Goal: Information Seeking & Learning: Learn about a topic

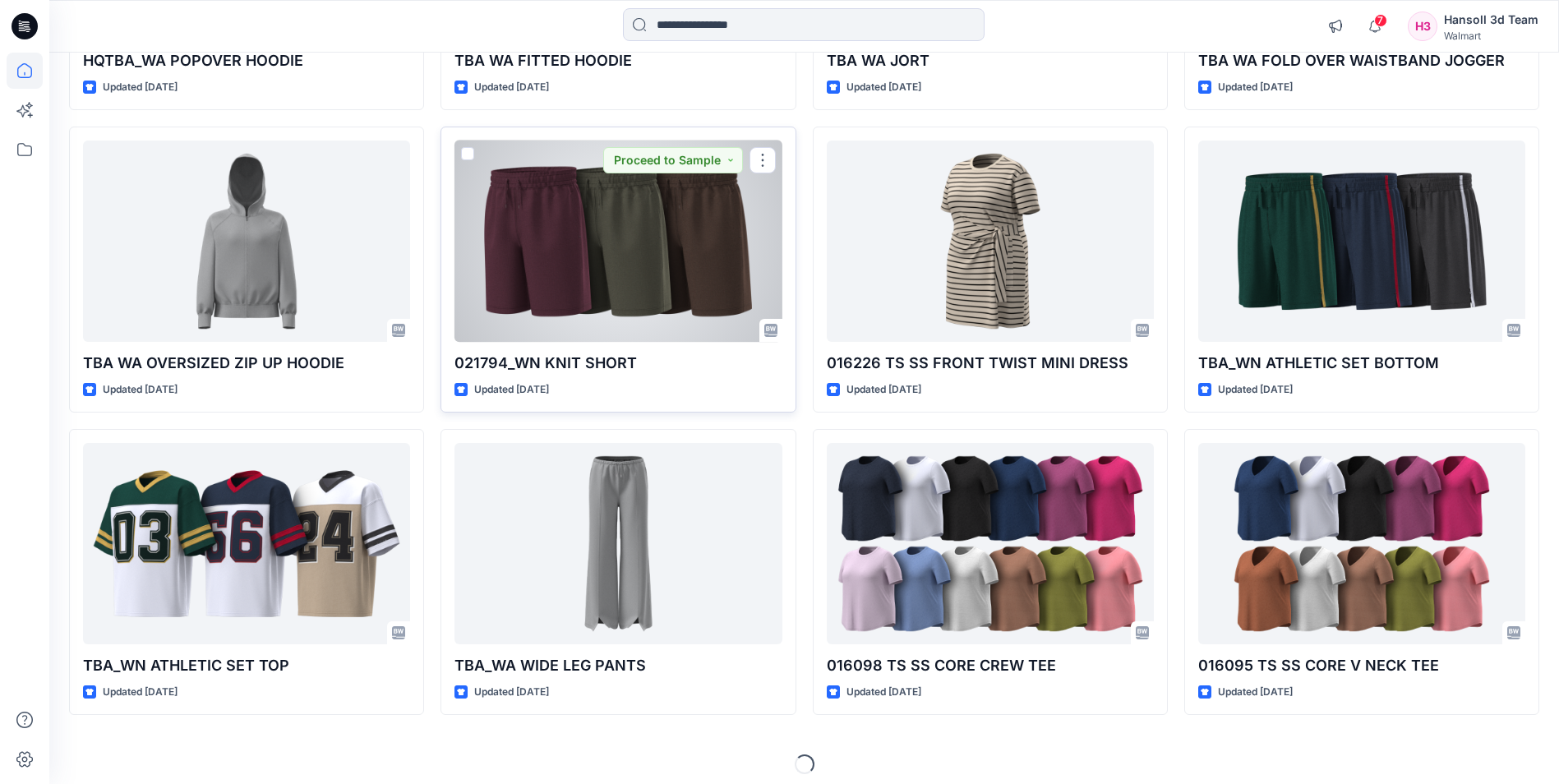
scroll to position [411, 0]
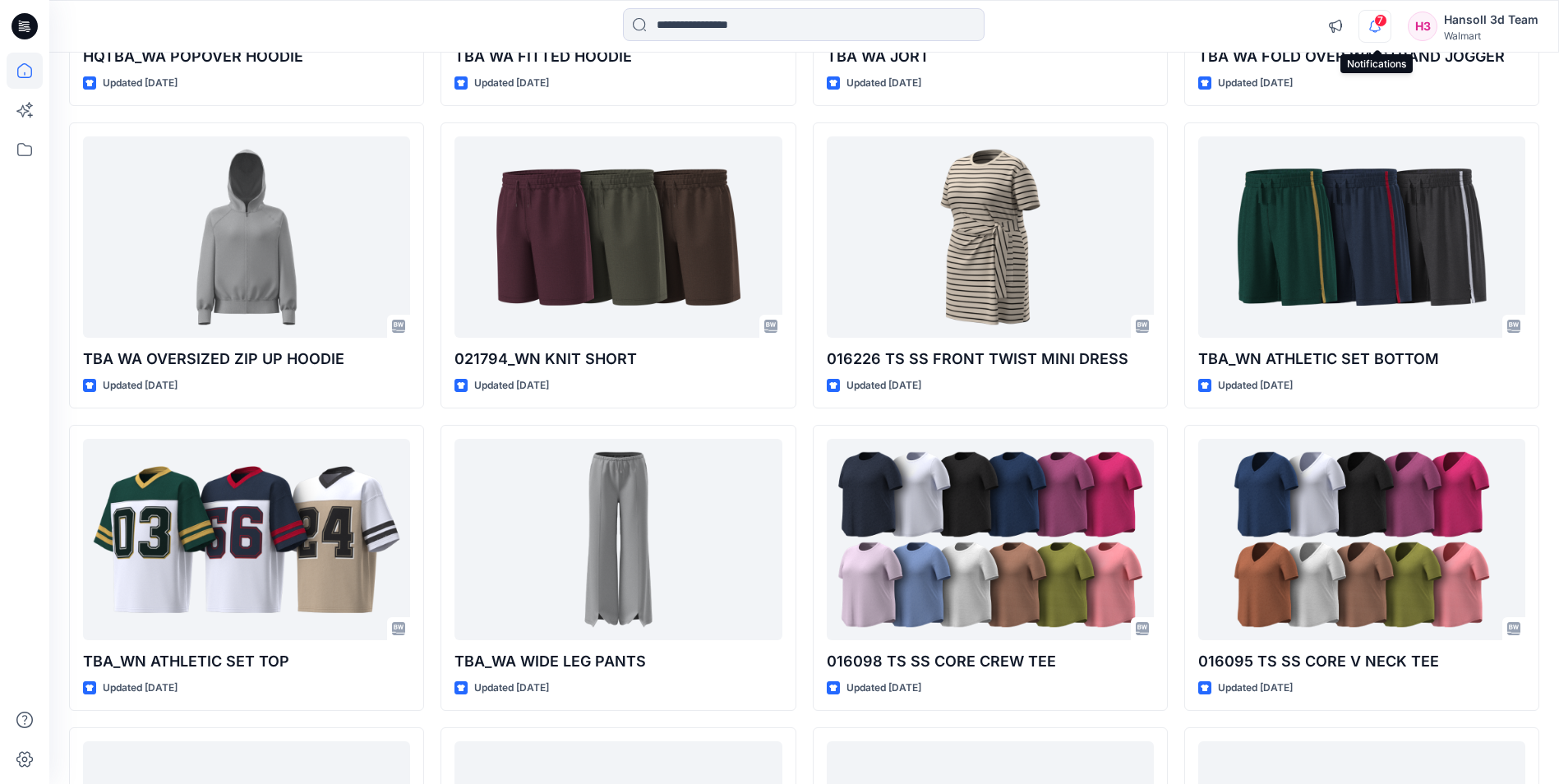
click at [1375, 33] on icon "button" at bounding box center [1375, 26] width 31 height 33
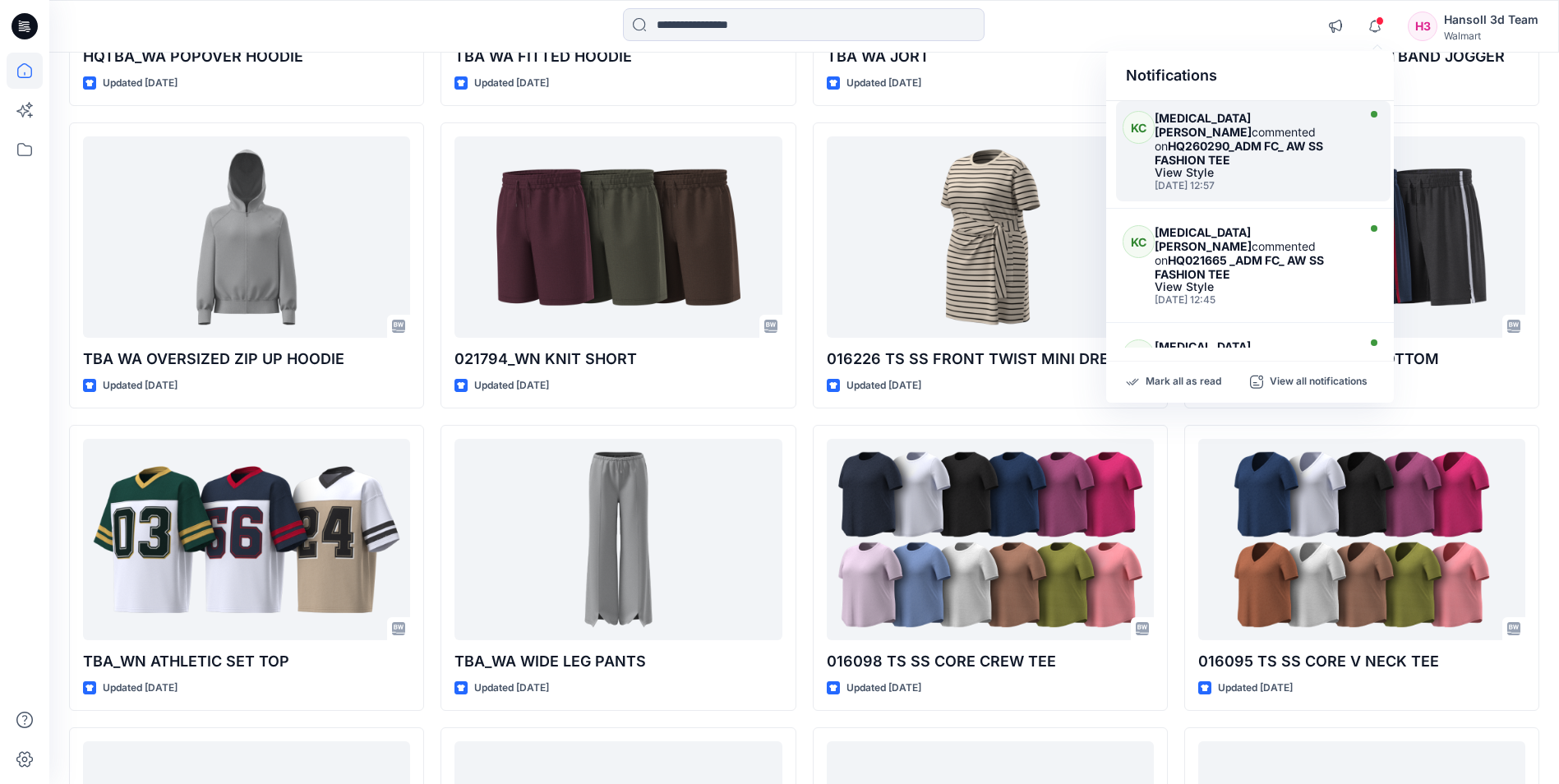
click at [1241, 180] on div "[DATE] 12:57" at bounding box center [1253, 185] width 197 height 11
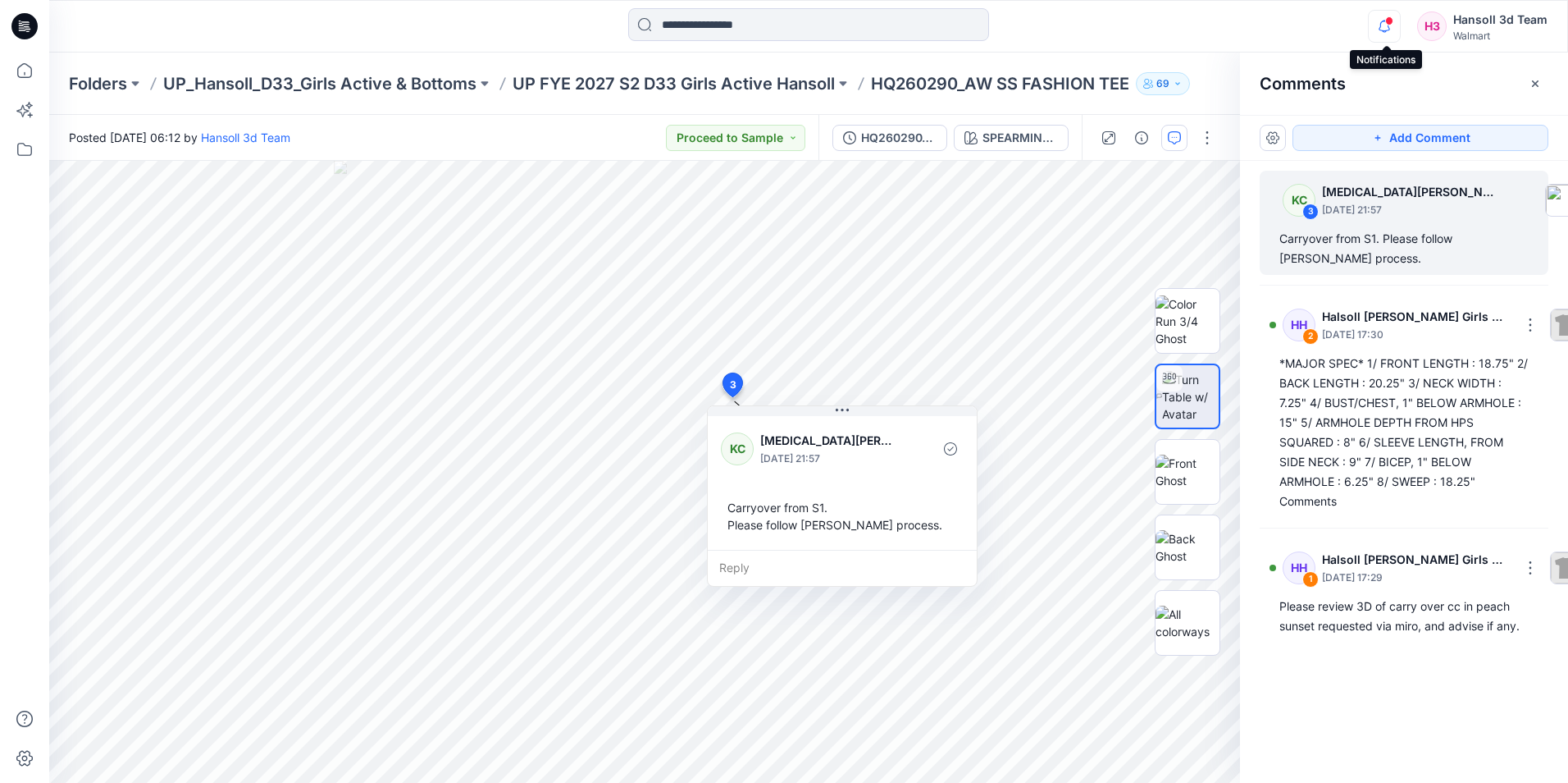
click at [1386, 28] on icon "button" at bounding box center [1384, 26] width 31 height 33
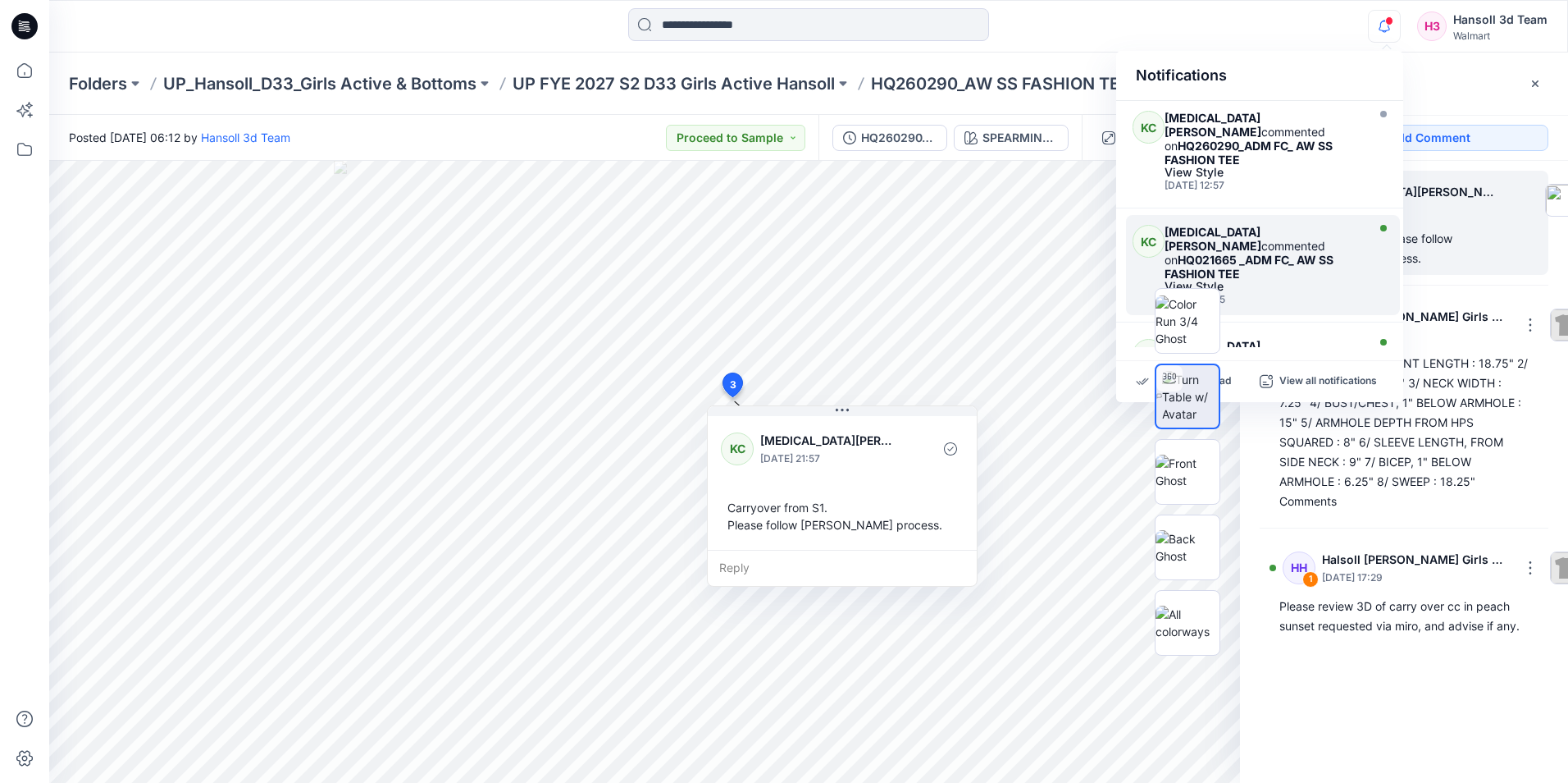
click at [1303, 240] on div "[MEDICAL_DATA][PERSON_NAME] commented on HQ021665 _ADM FC_ AW SS FASHION TEE" at bounding box center [1263, 252] width 197 height 56
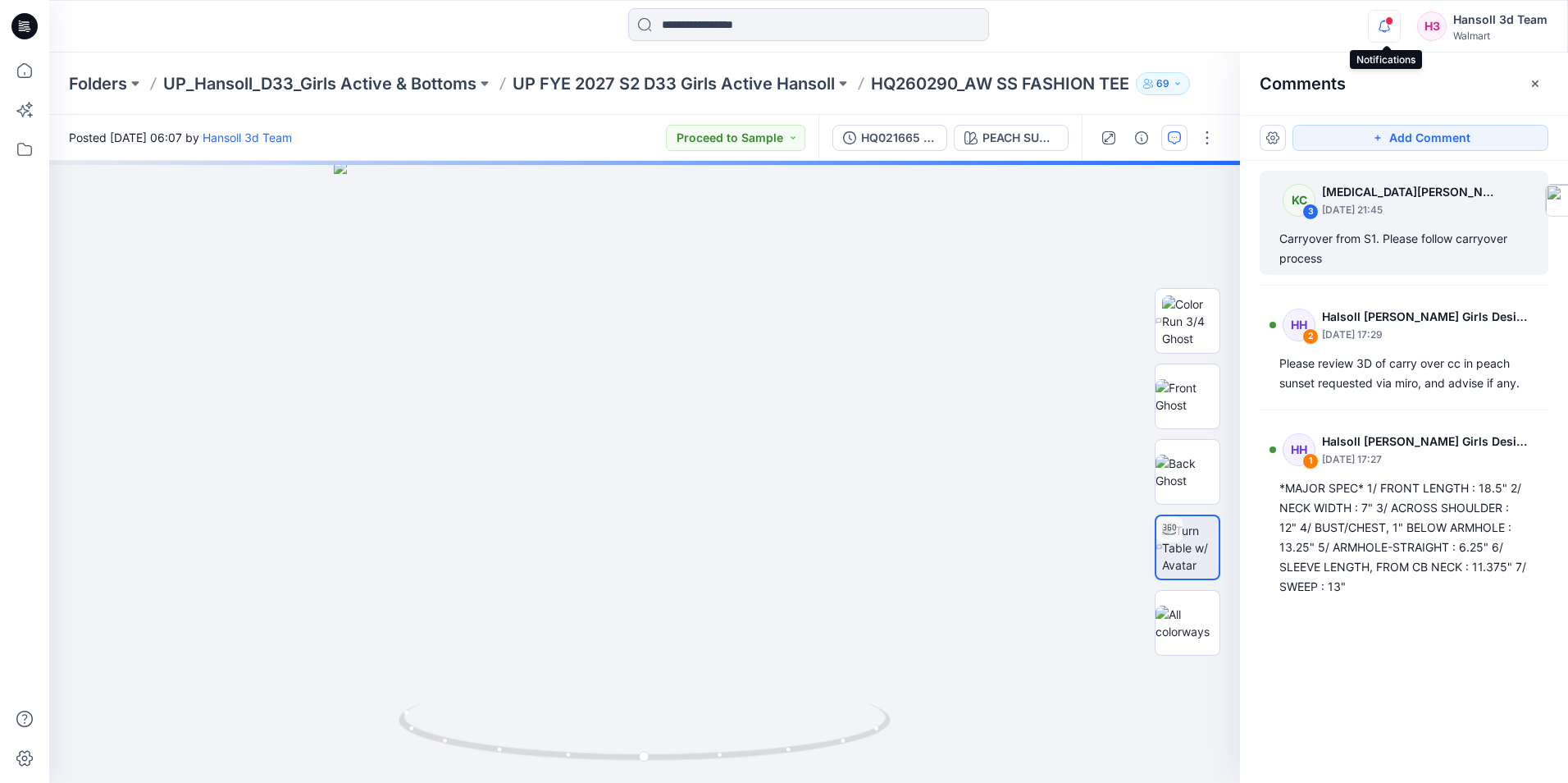
click at [1387, 31] on icon "button" at bounding box center [1384, 26] width 31 height 33
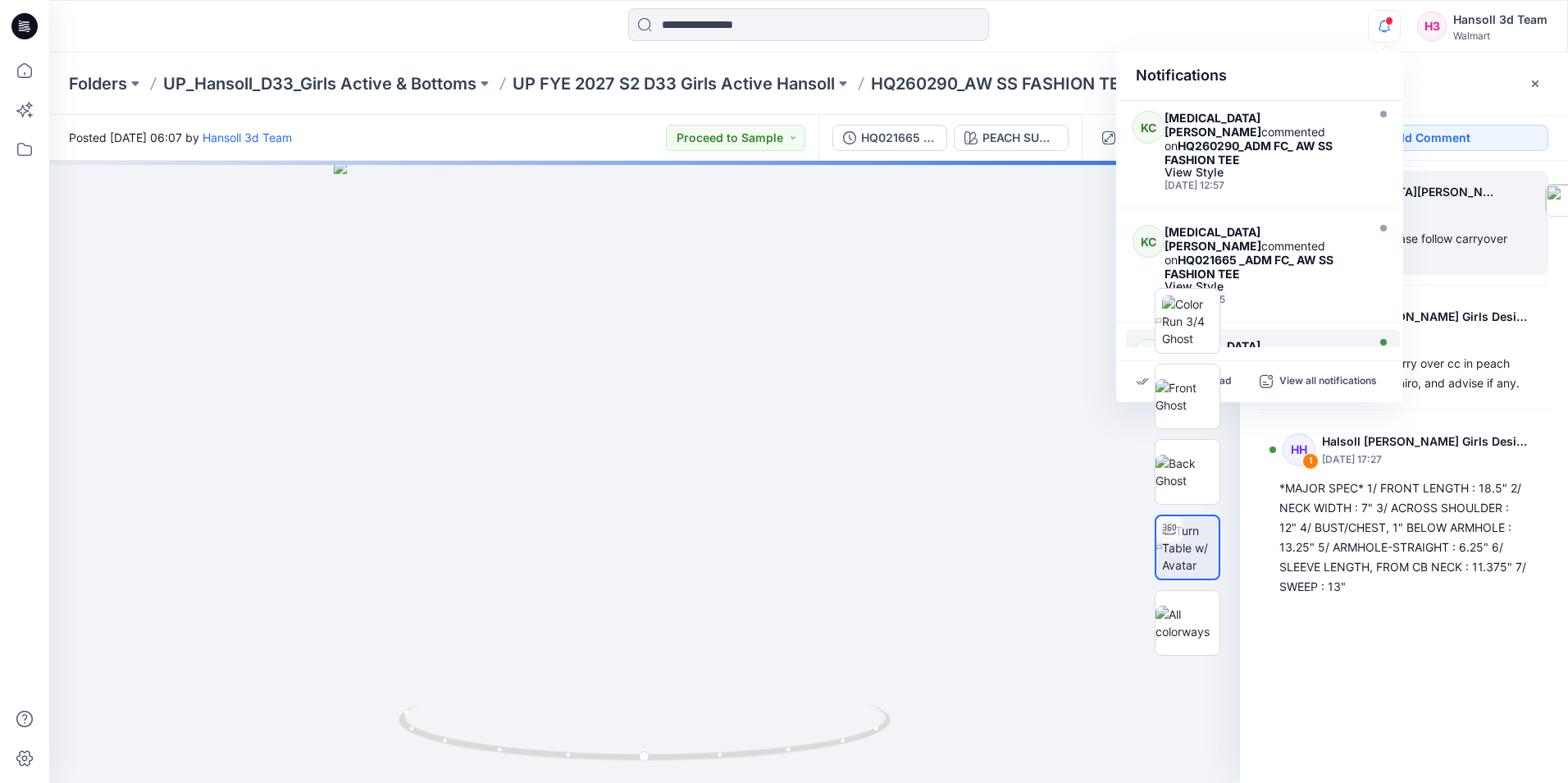
click at [1305, 366] on strong "HQ021663_ADM FC_ AW GRAPHIC SS TEE" at bounding box center [1239, 380] width 149 height 28
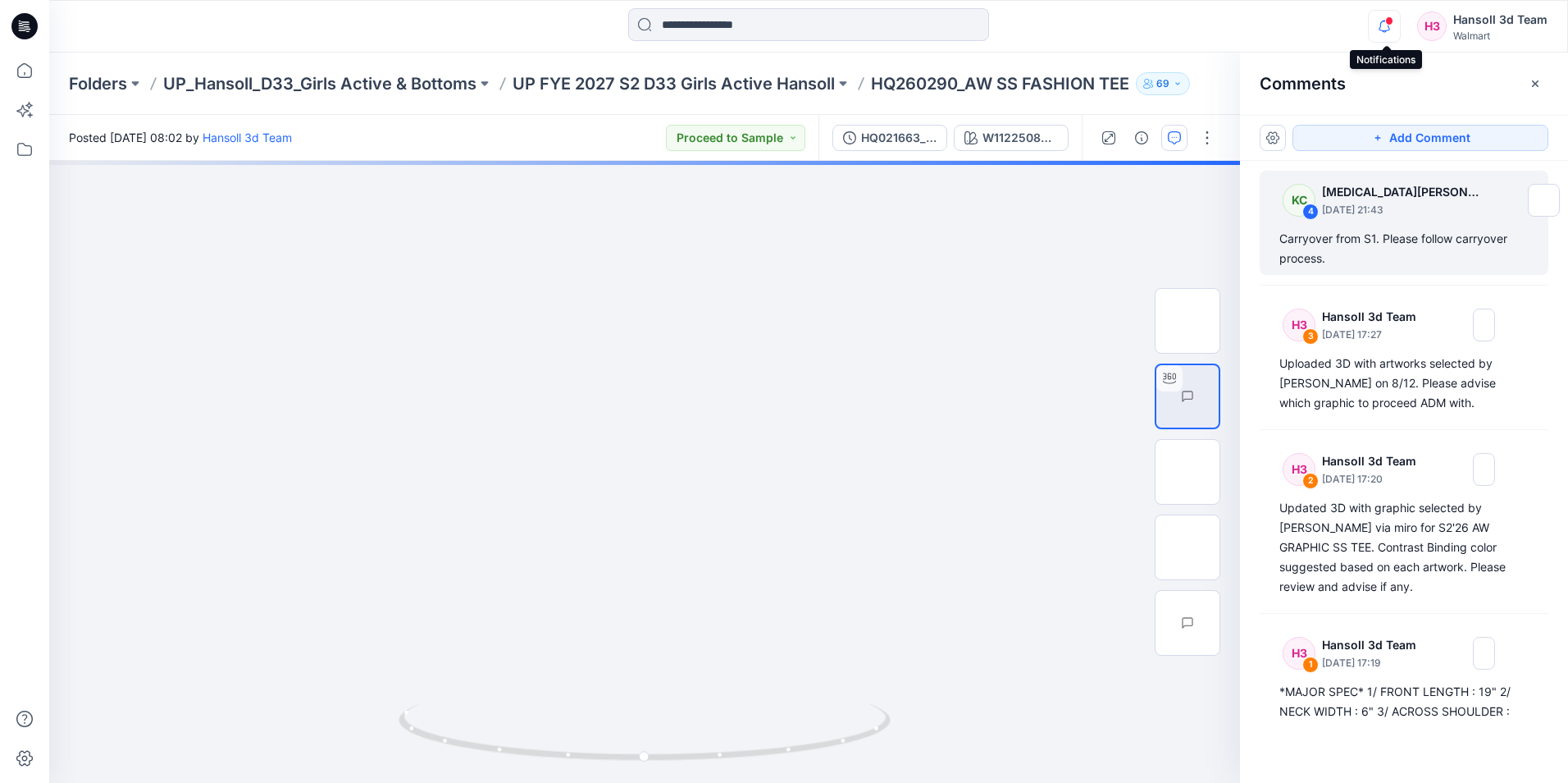
click at [1395, 22] on icon "button" at bounding box center [1384, 26] width 31 height 33
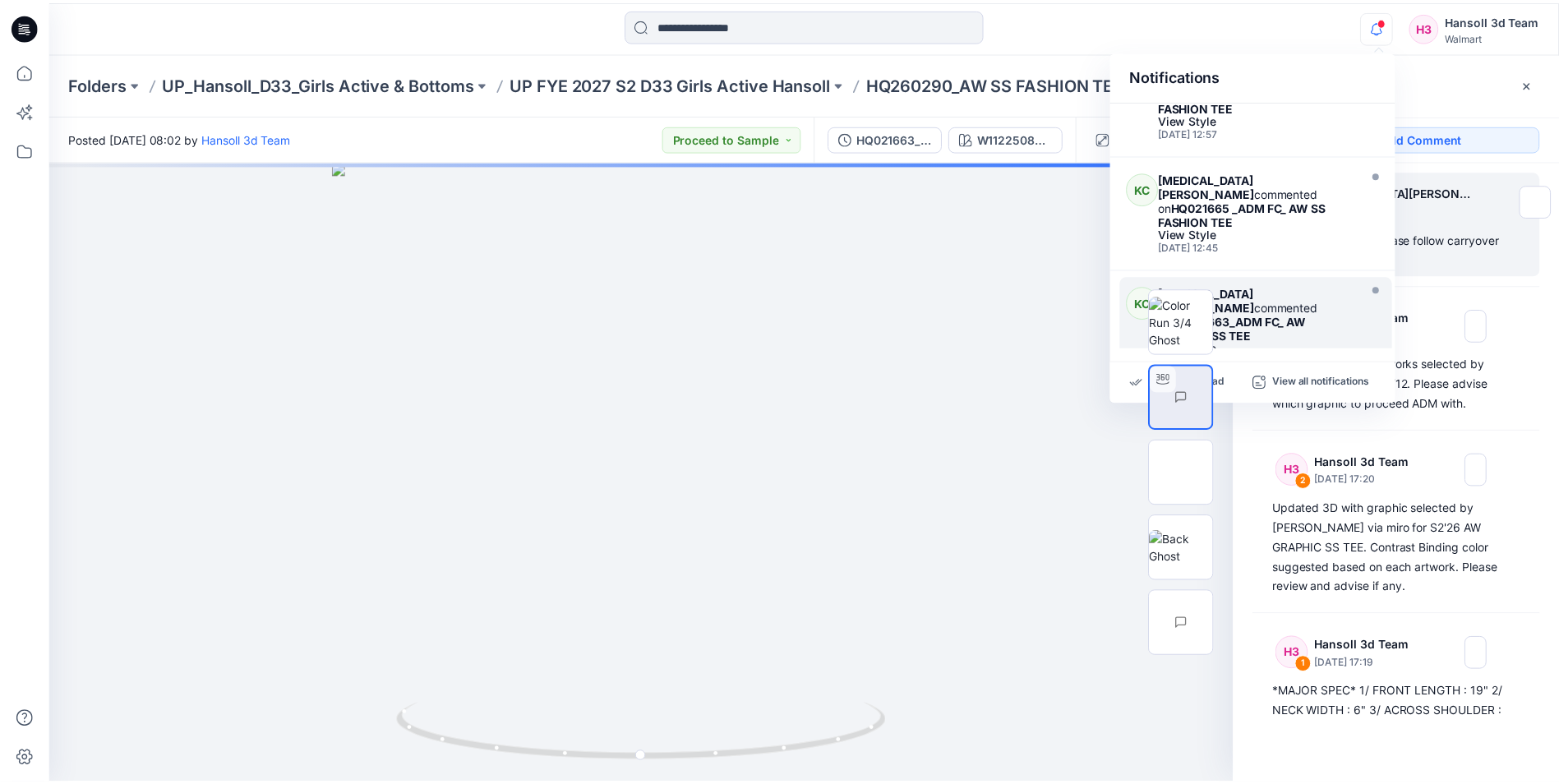
scroll to position [164, 0]
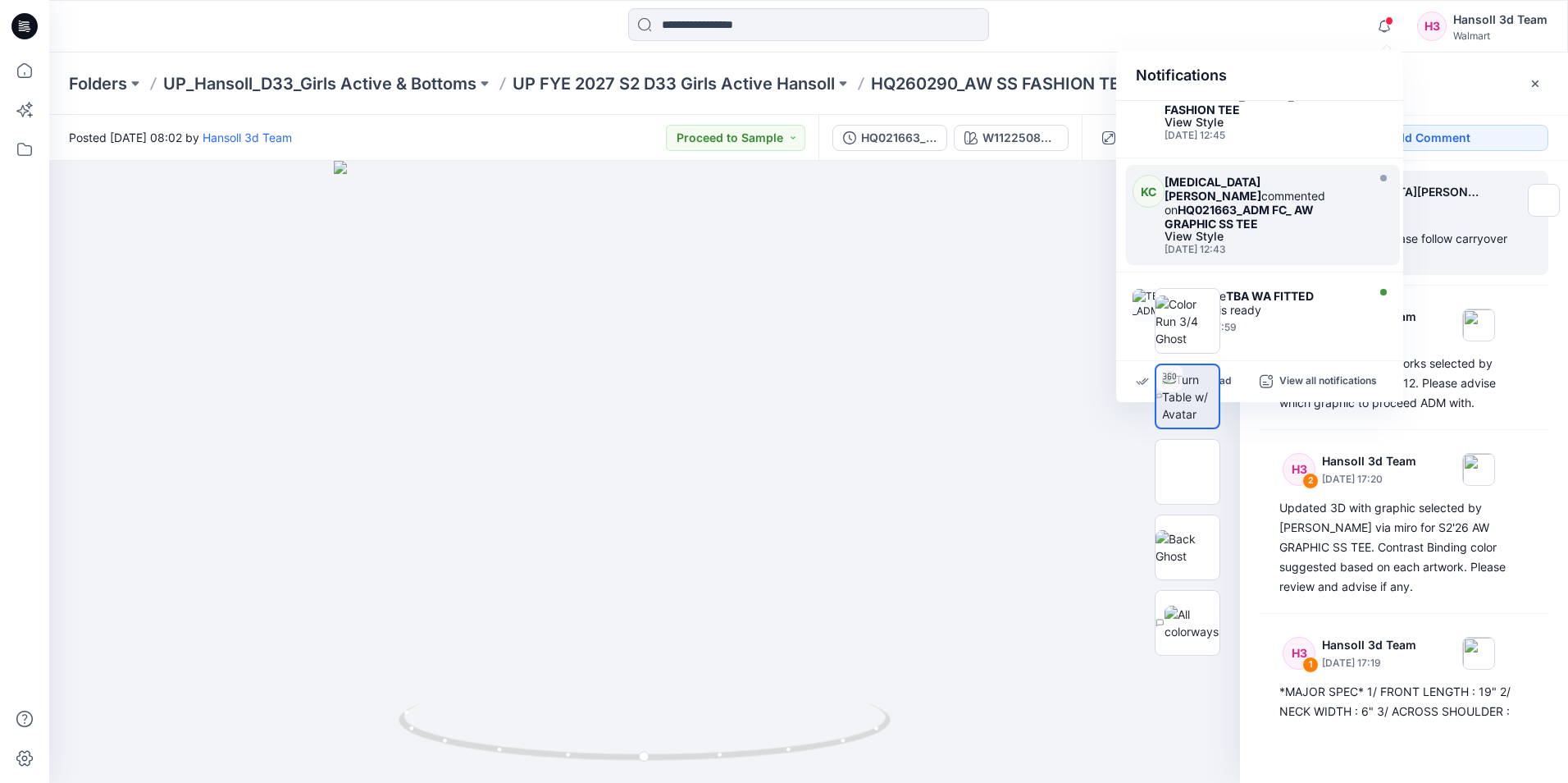
click at [1326, 187] on div "[MEDICAL_DATA][PERSON_NAME] commented on HQ021663_ADM FC_ AW GRAPHIC SS TEE" at bounding box center [1263, 202] width 197 height 56
click at [1326, 187] on div "Notifications [PERSON_NAME] [MEDICAL_DATA][PERSON_NAME] commented on HQ260290_A…" at bounding box center [784, 392] width 1568 height 783
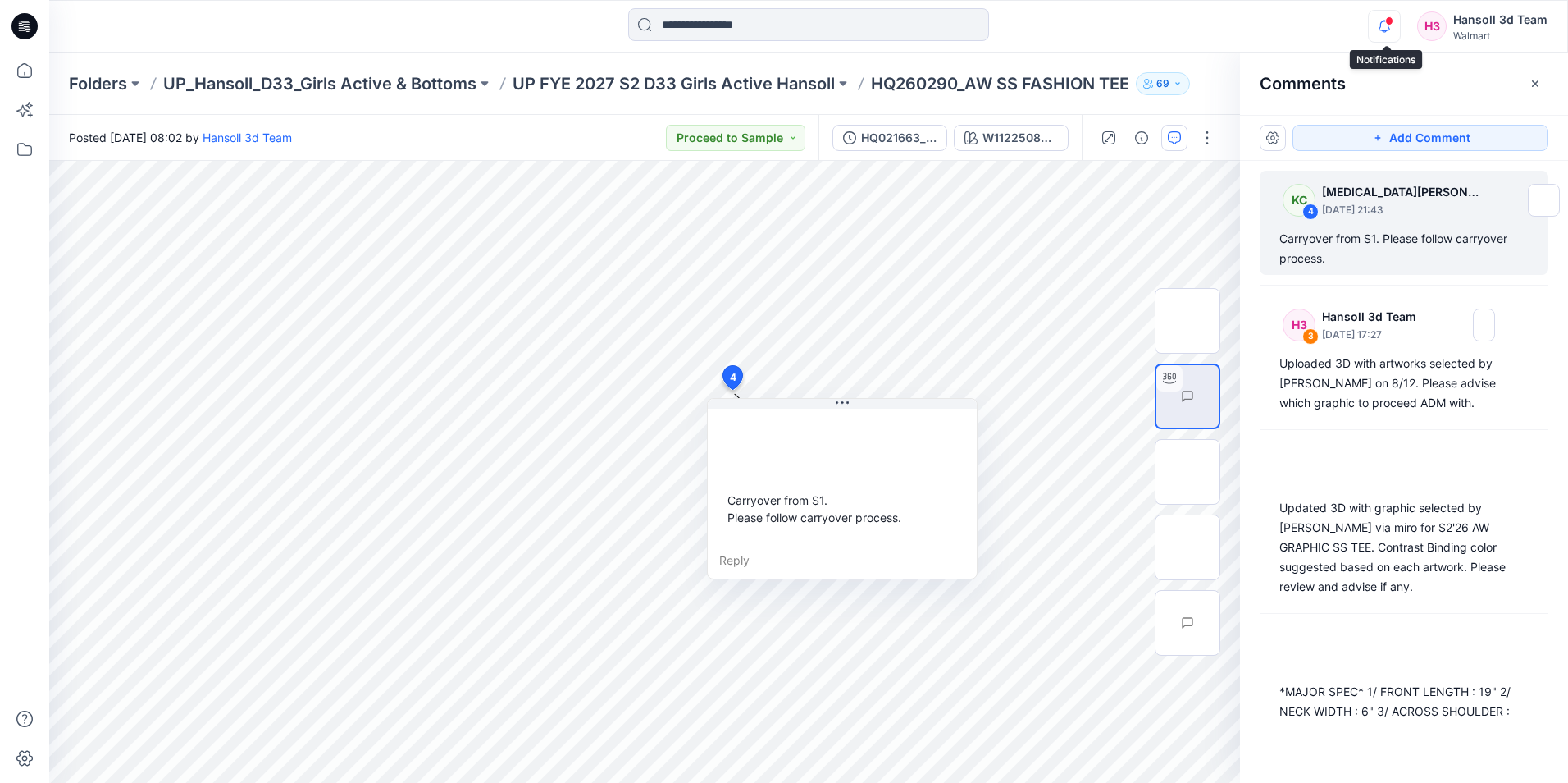
click at [1389, 29] on icon "button" at bounding box center [1384, 26] width 31 height 33
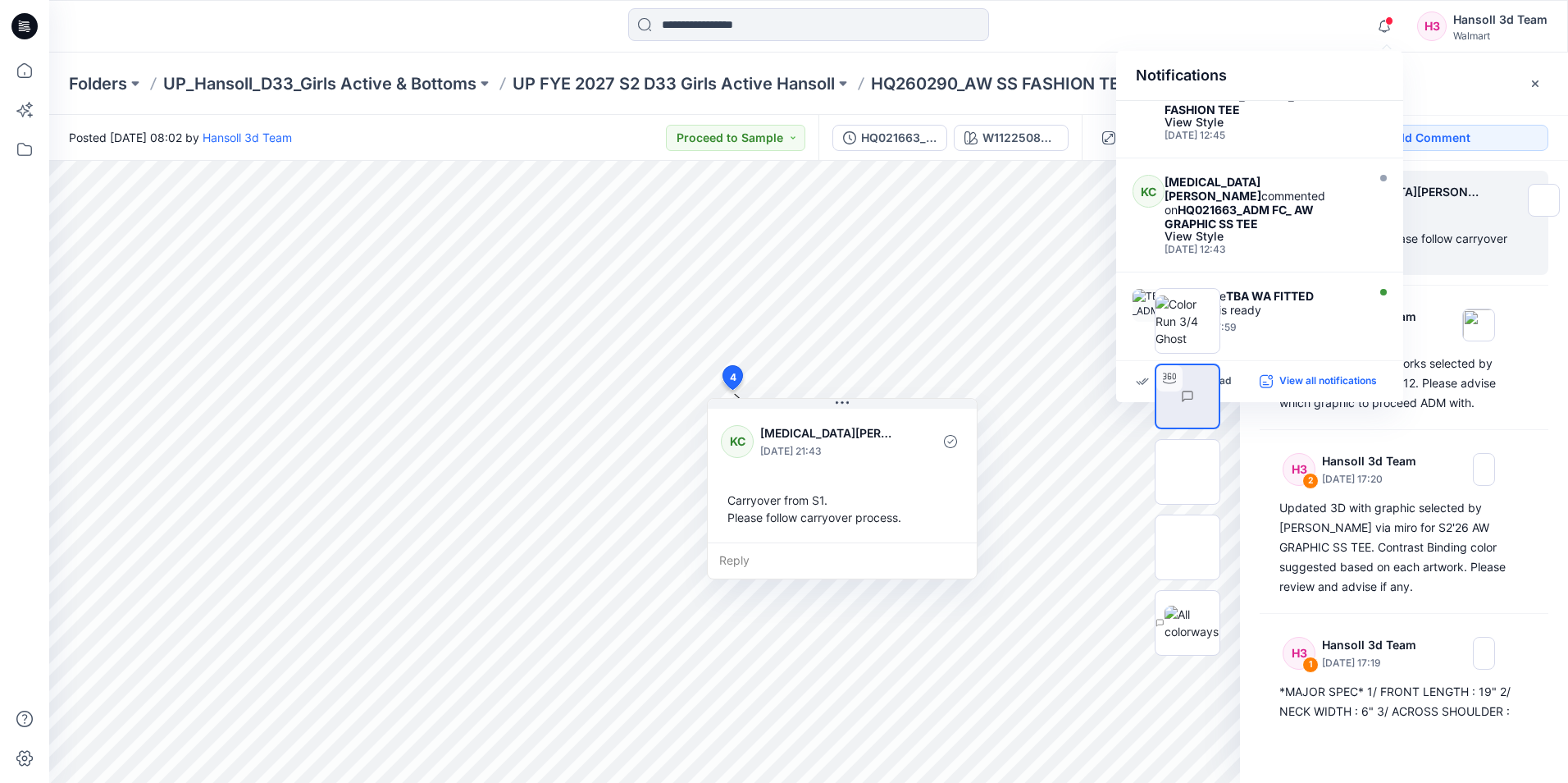
click at [1305, 383] on p "View all notifications" at bounding box center [1328, 381] width 98 height 15
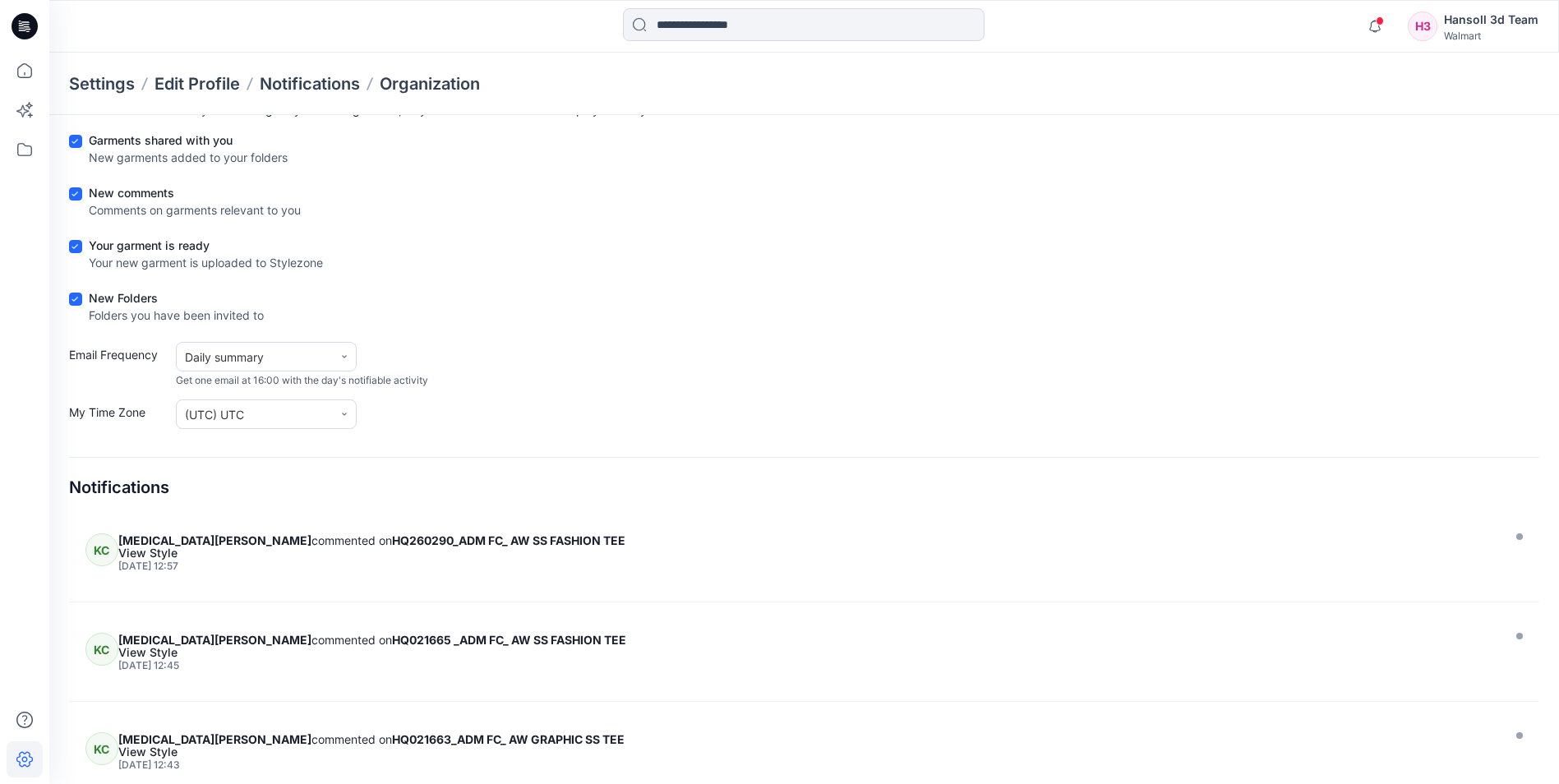
scroll to position [89, 0]
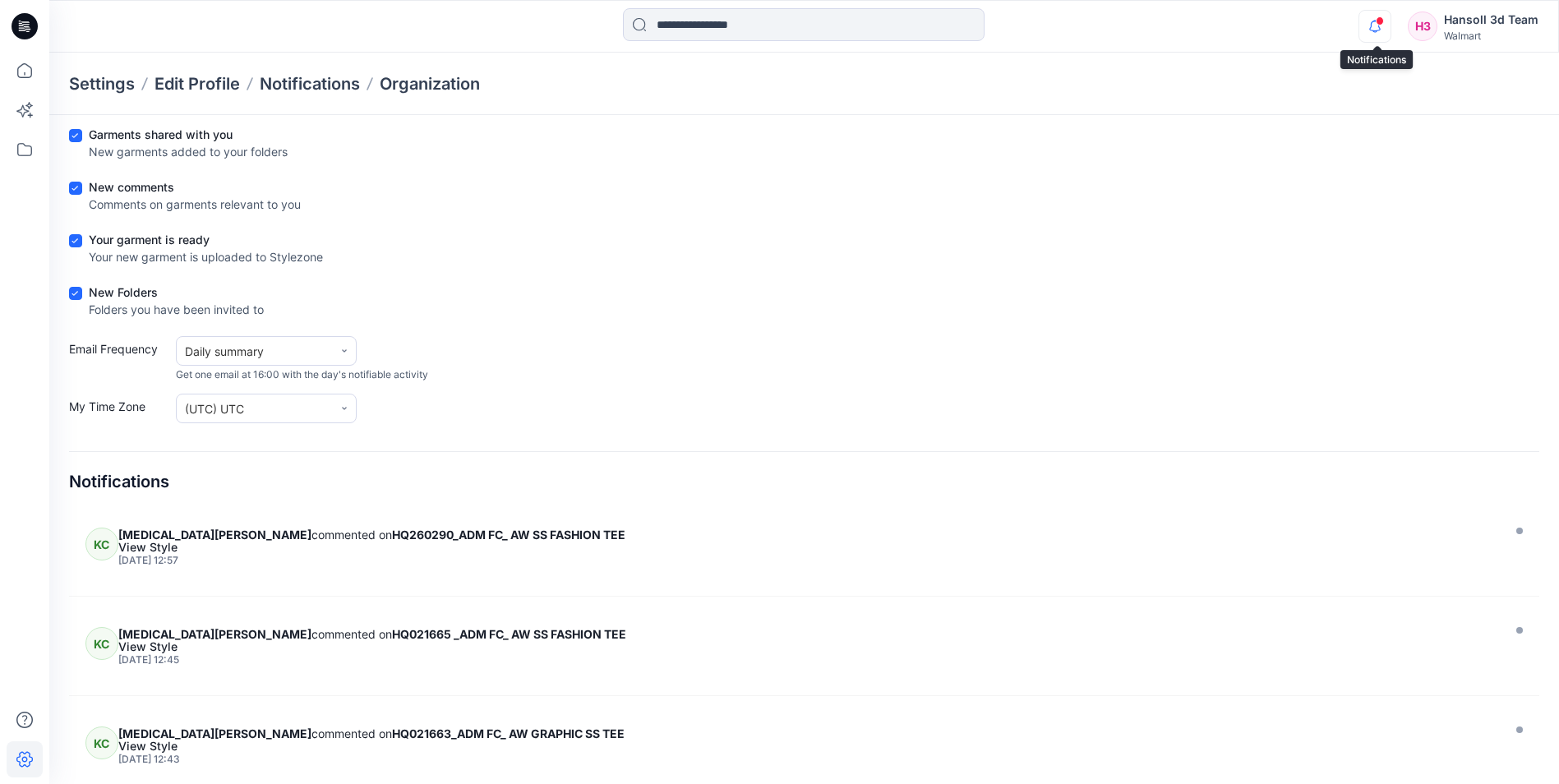
click at [1382, 33] on icon "button" at bounding box center [1375, 26] width 31 height 33
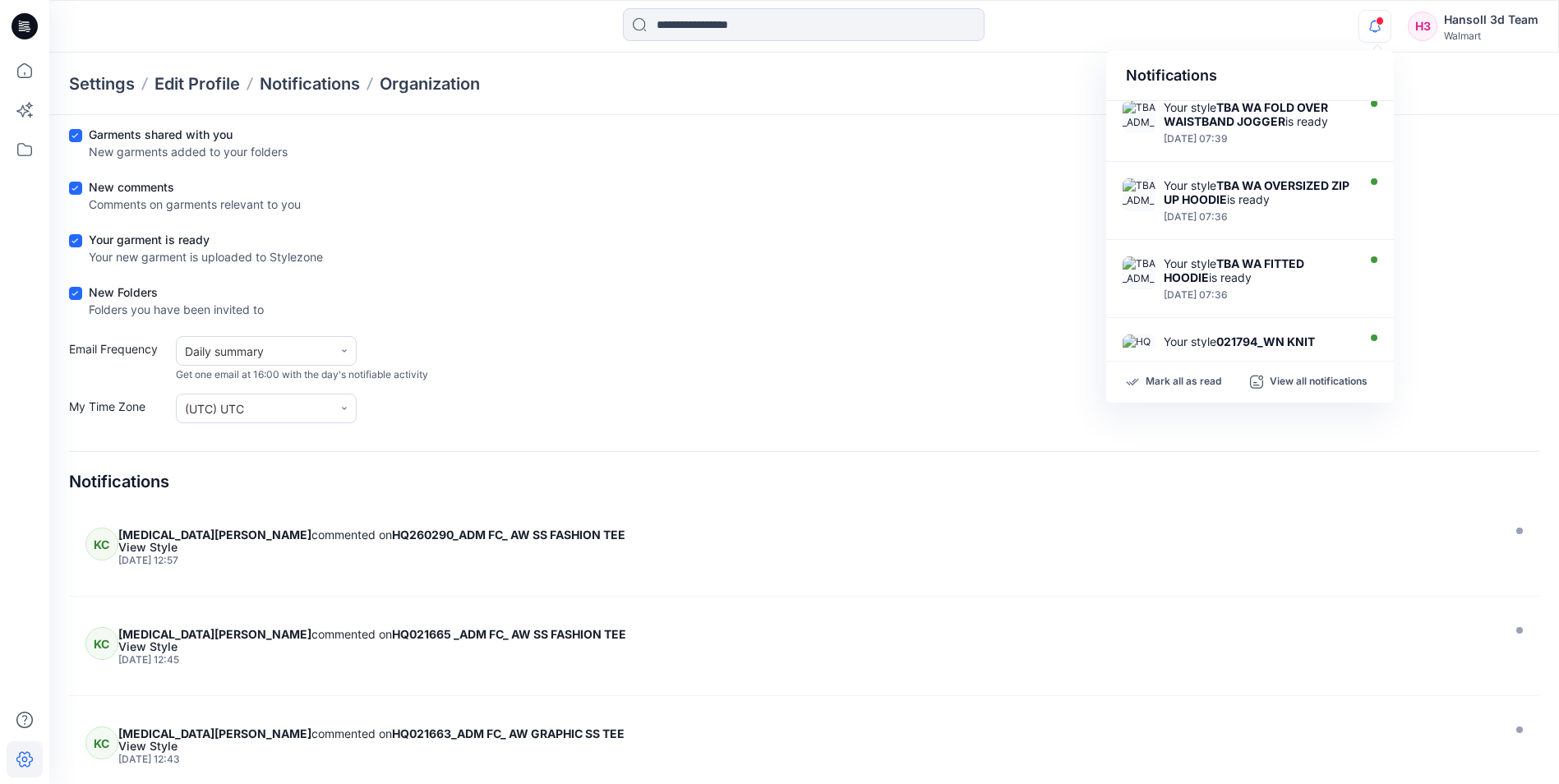
scroll to position [729, 0]
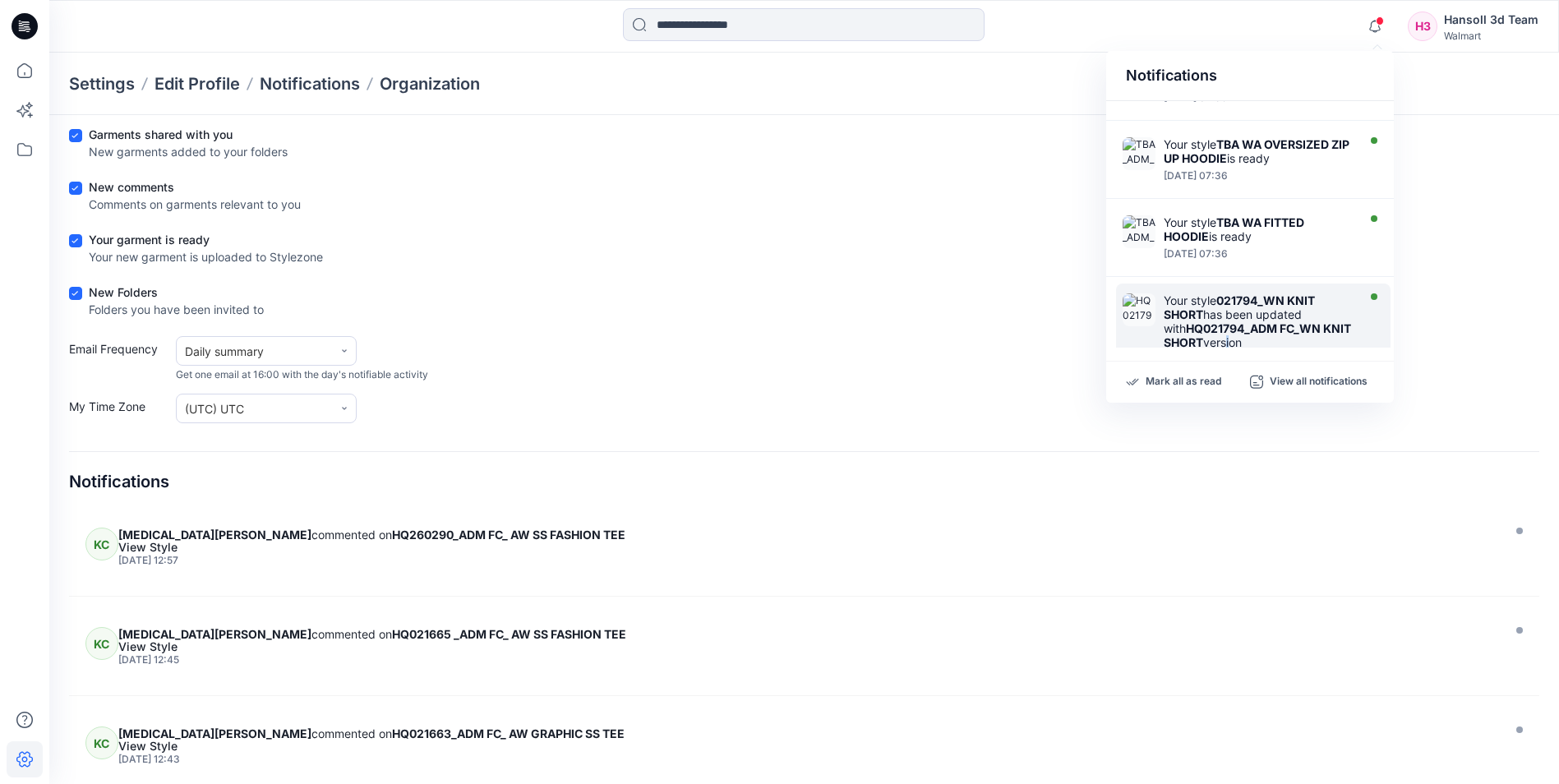
click at [1257, 304] on div "Your style 021794_WN KNIT SHORT has been updated with HQ021794_ADM FC_WN KNIT S…" at bounding box center [1258, 321] width 189 height 56
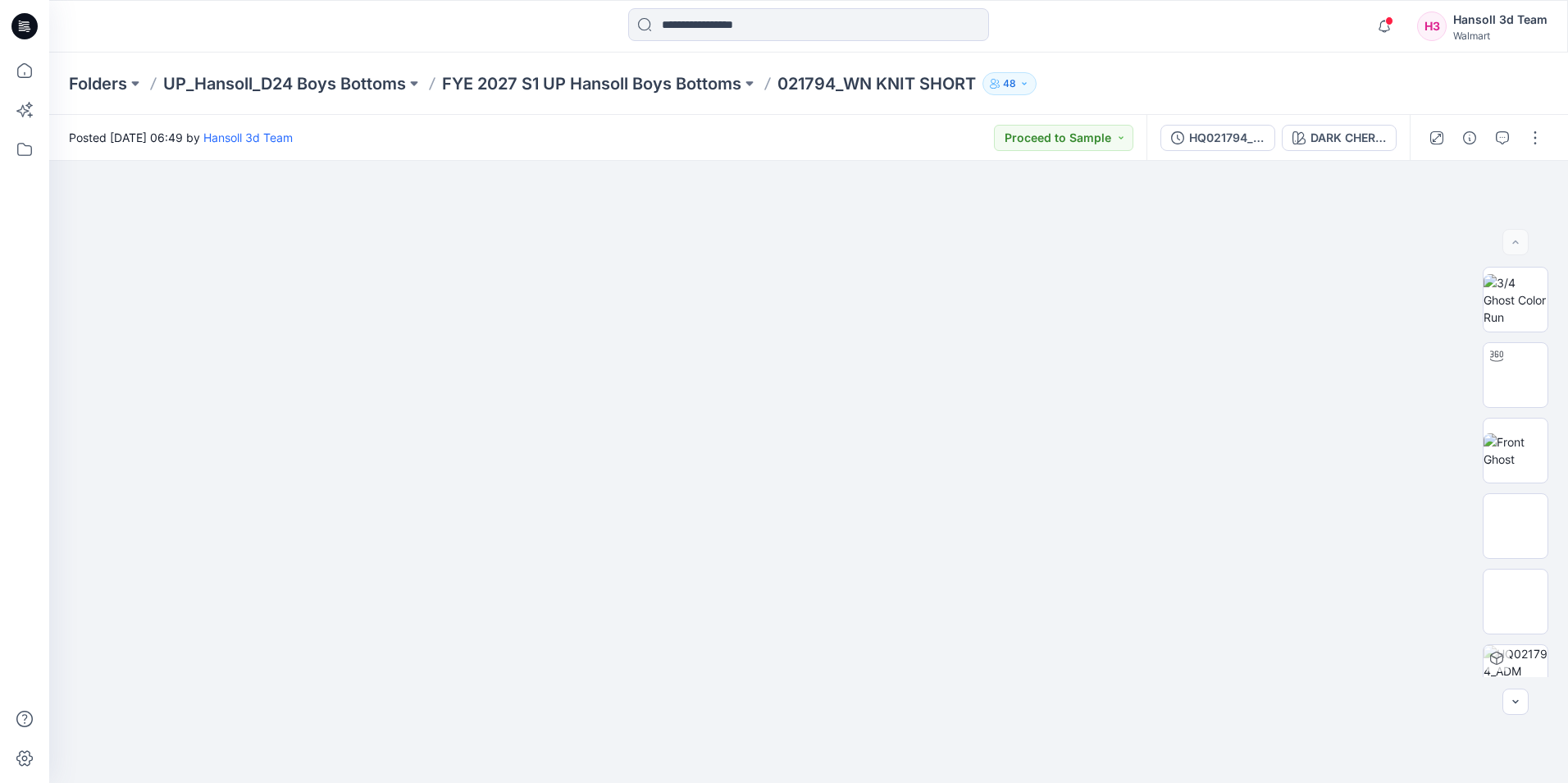
click at [9, 37] on div at bounding box center [24, 26] width 53 height 53
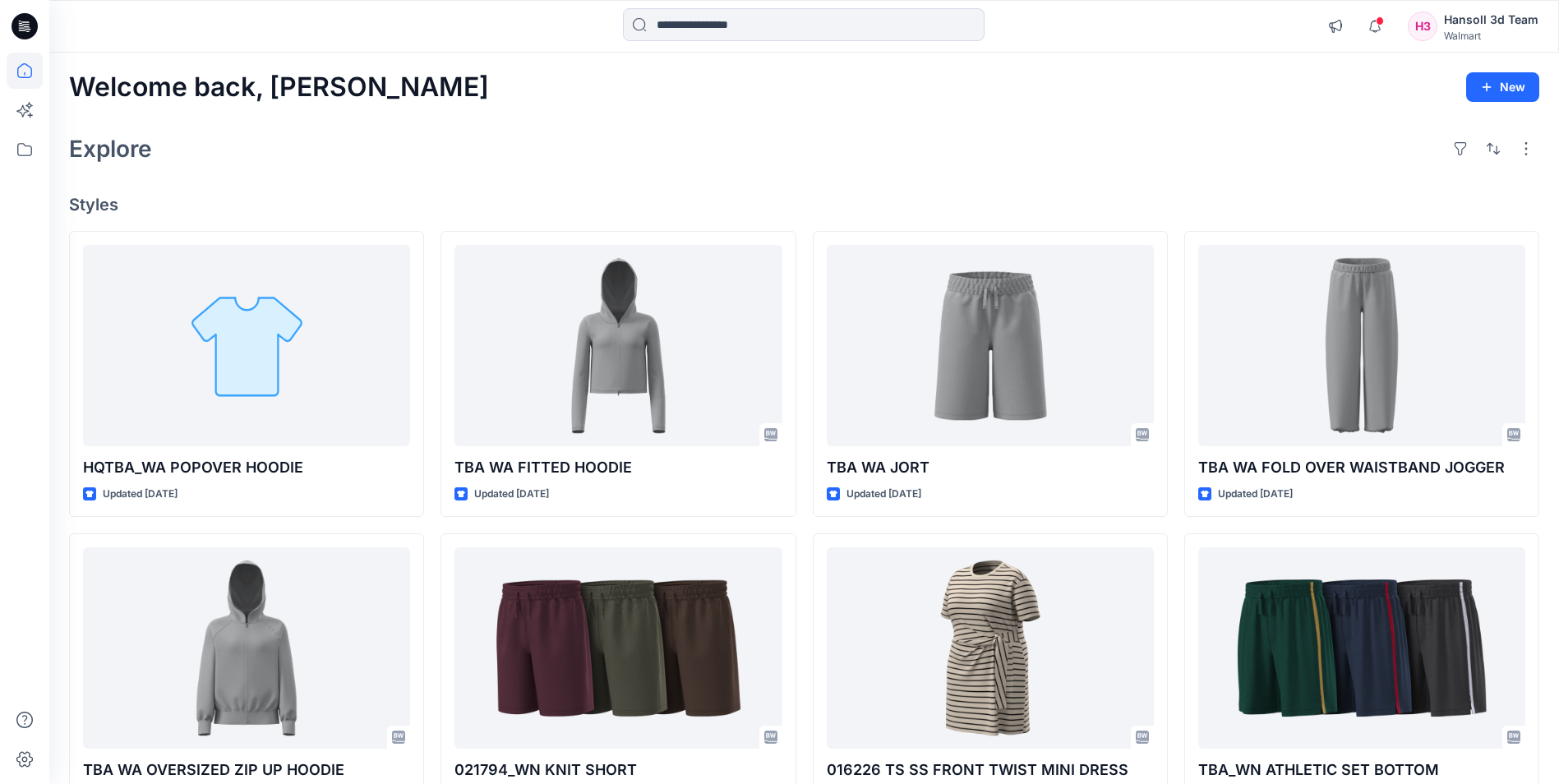
click at [1002, 100] on div "Welcome back, [PERSON_NAME] New" at bounding box center [804, 87] width 1470 height 30
click at [1375, 37] on icon "button" at bounding box center [1375, 26] width 31 height 33
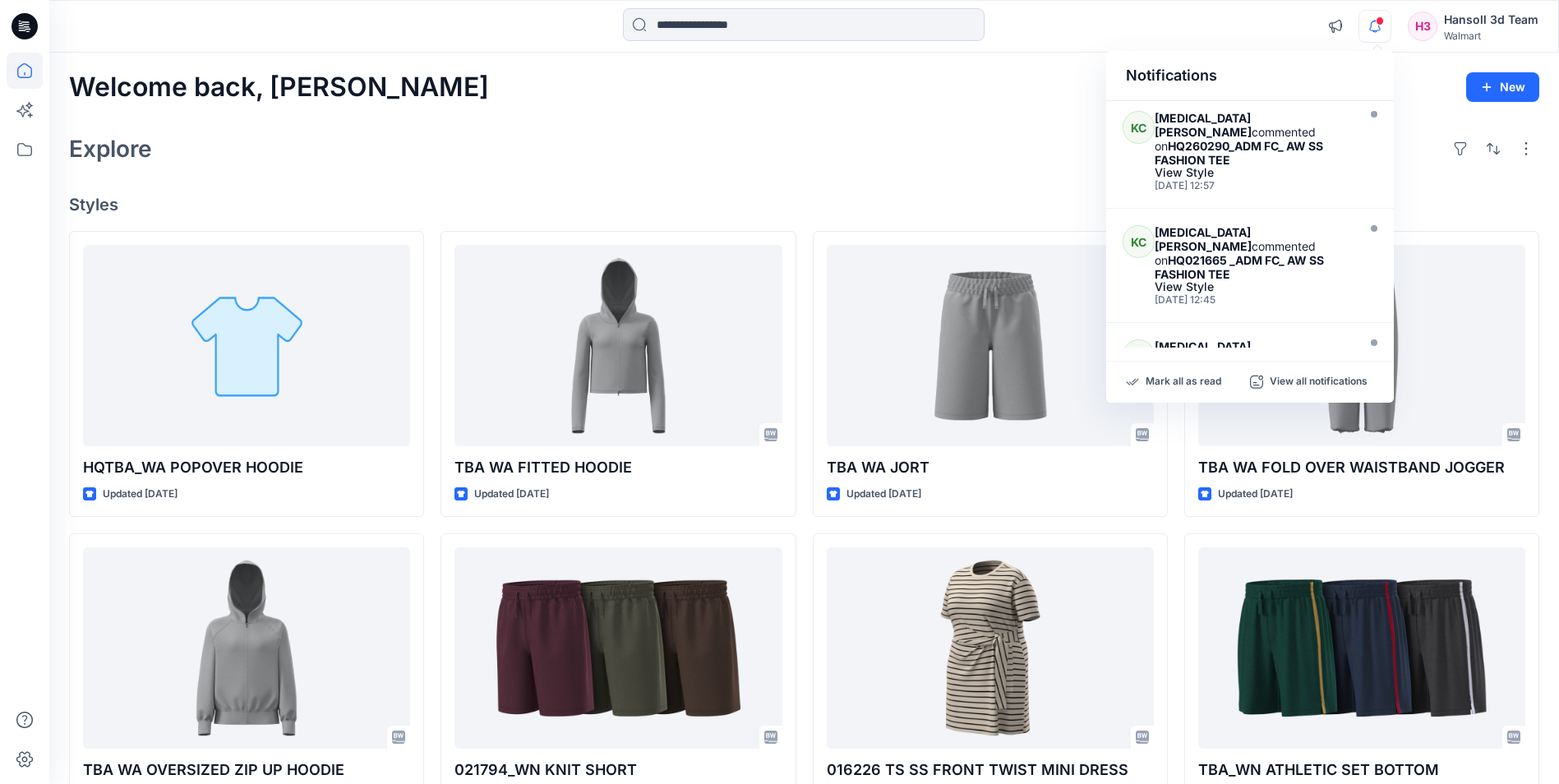
click at [999, 140] on div "Explore" at bounding box center [804, 149] width 1470 height 40
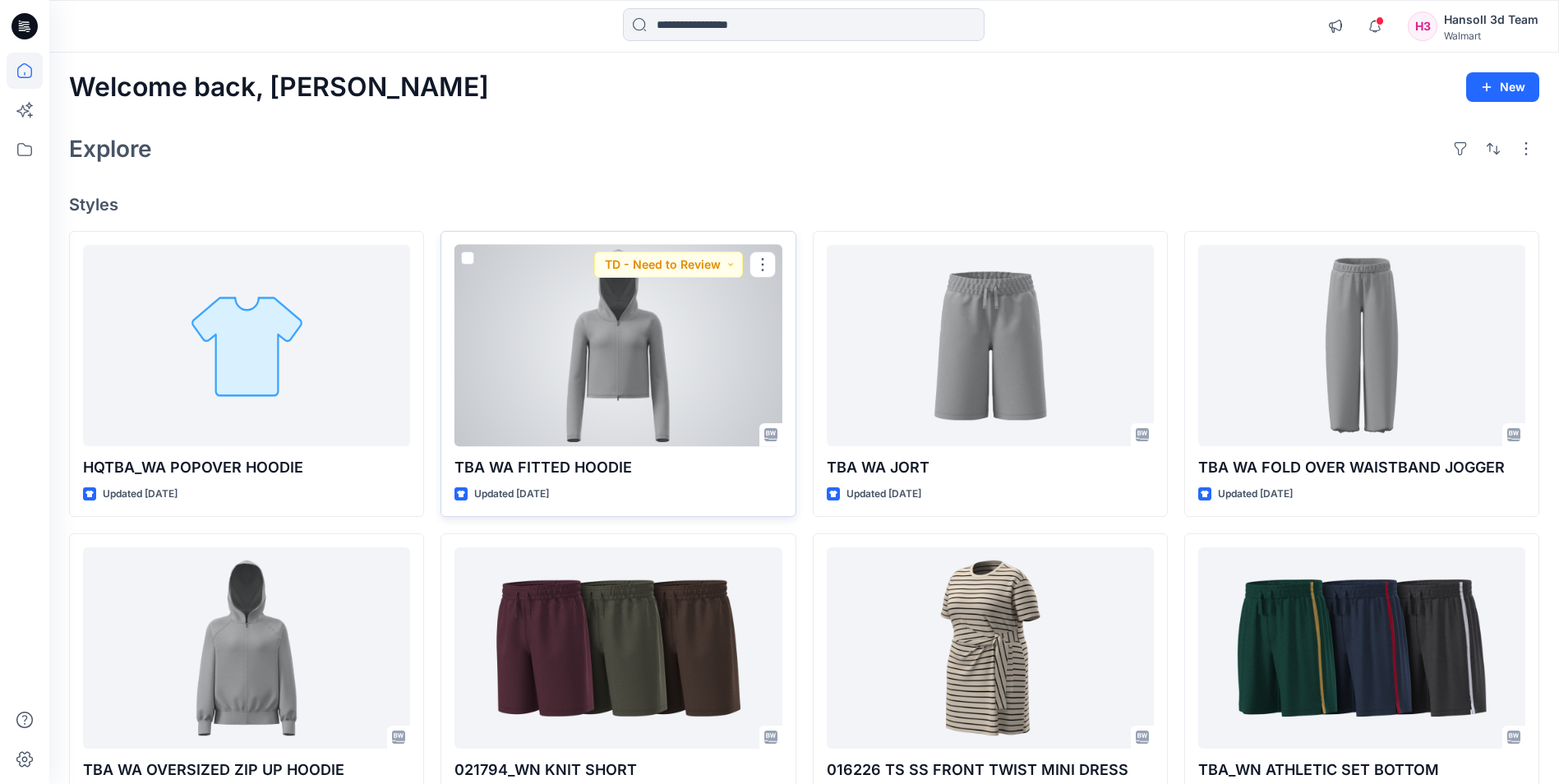
drag, startPoint x: 576, startPoint y: 372, endPoint x: 590, endPoint y: 356, distance: 21.3
click at [576, 371] on div at bounding box center [618, 345] width 327 height 202
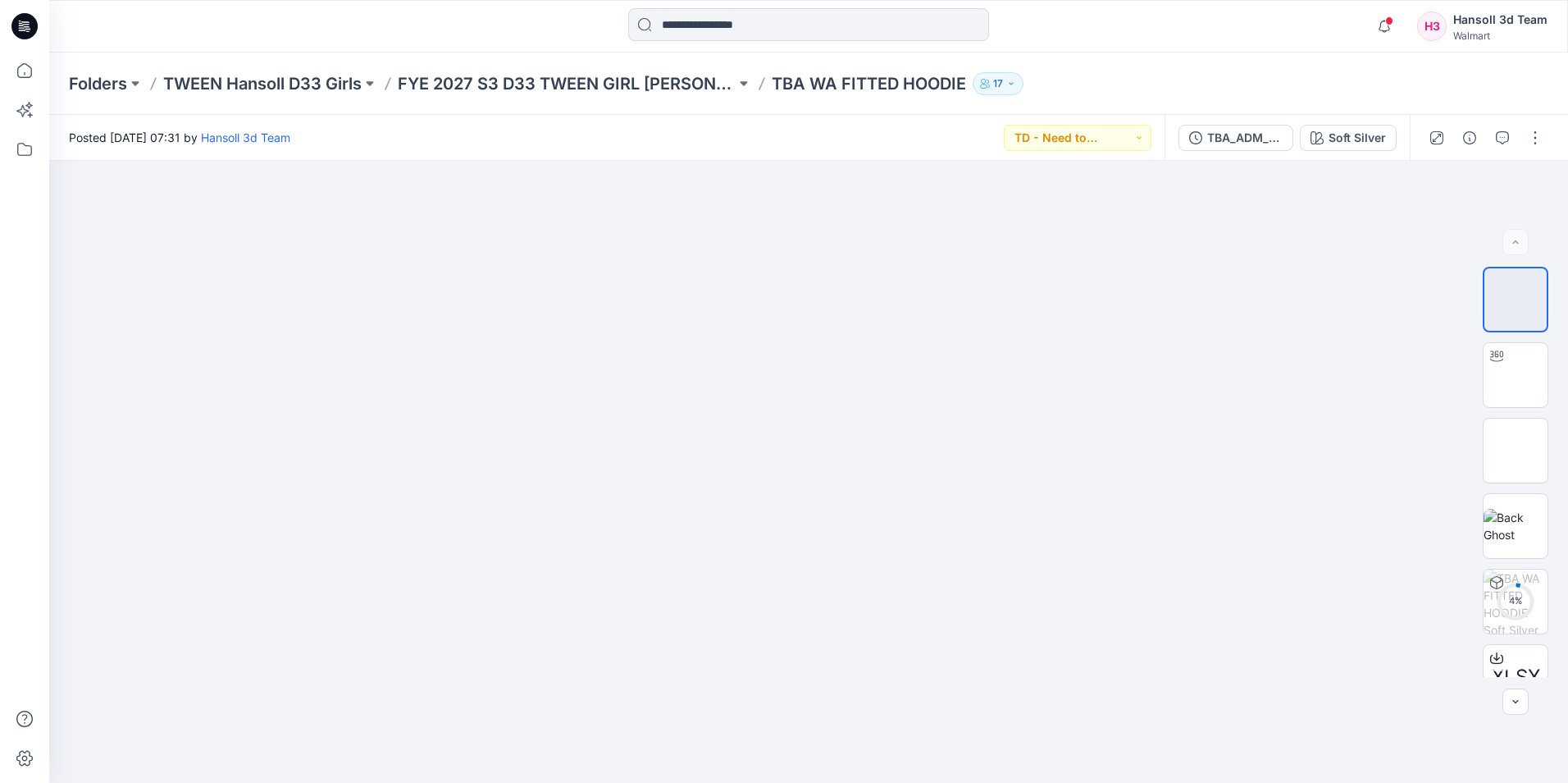
click at [35, 28] on icon at bounding box center [24, 26] width 26 height 26
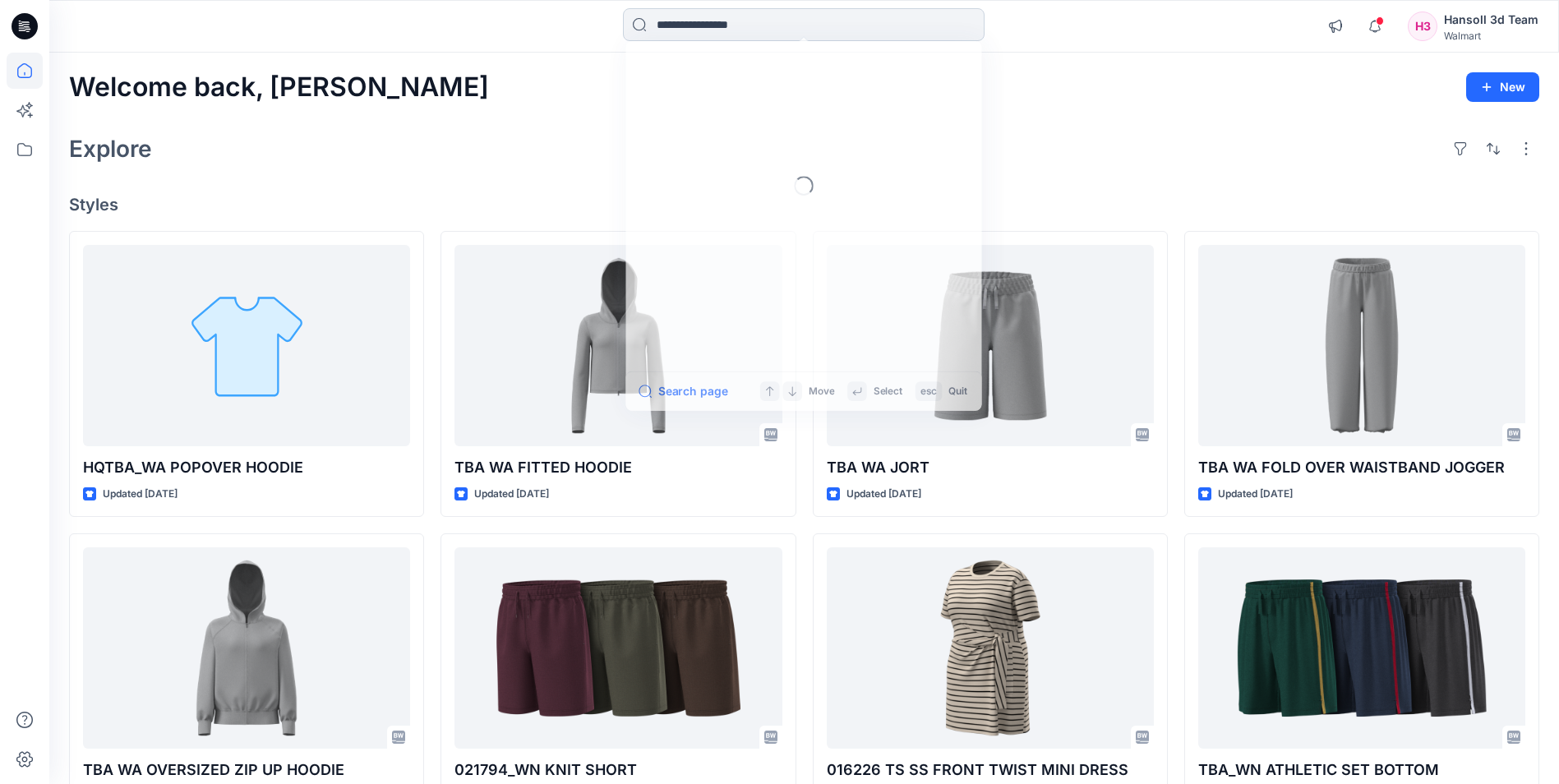
click at [706, 22] on input at bounding box center [804, 24] width 362 height 33
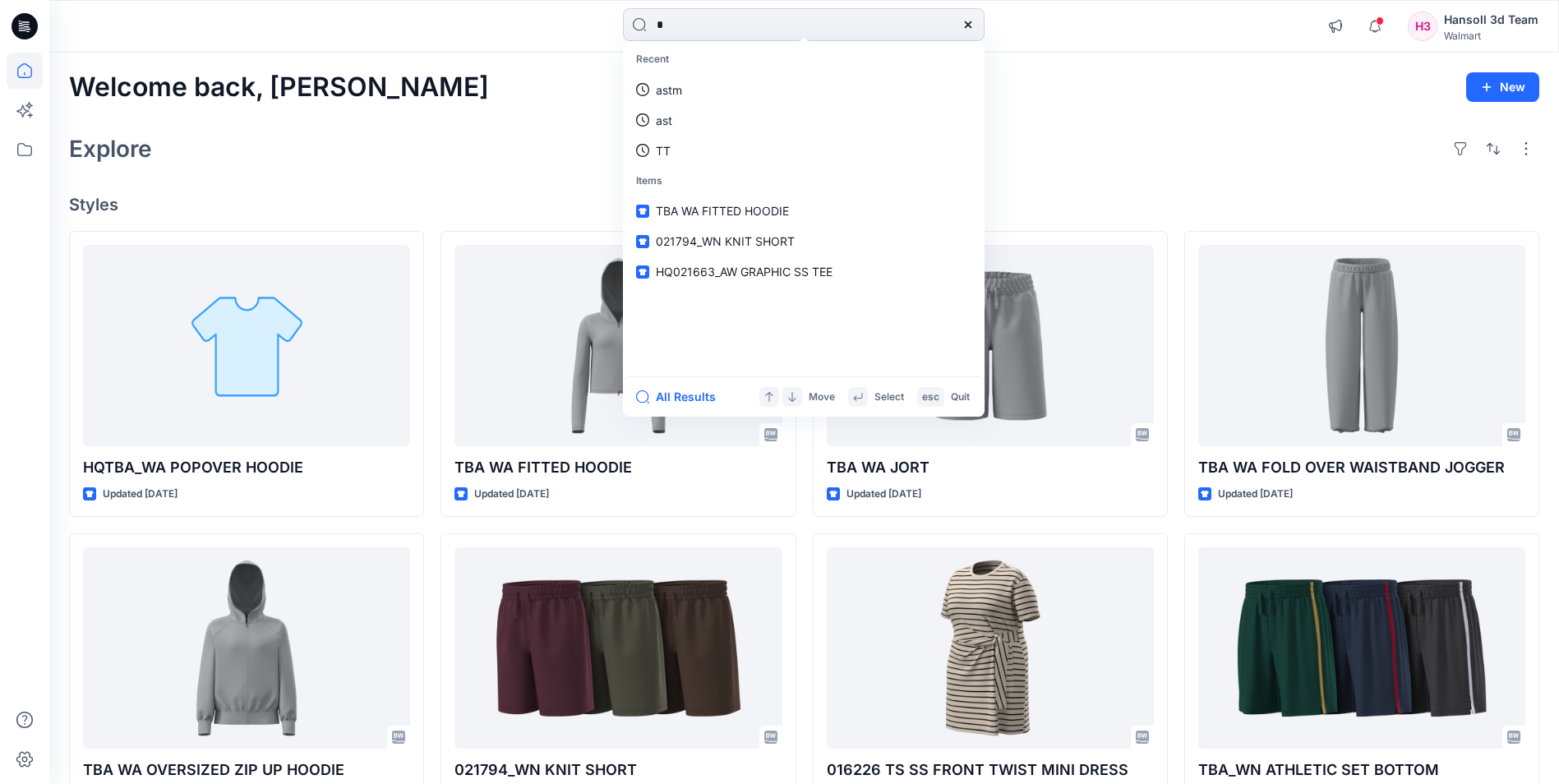
type input "**"
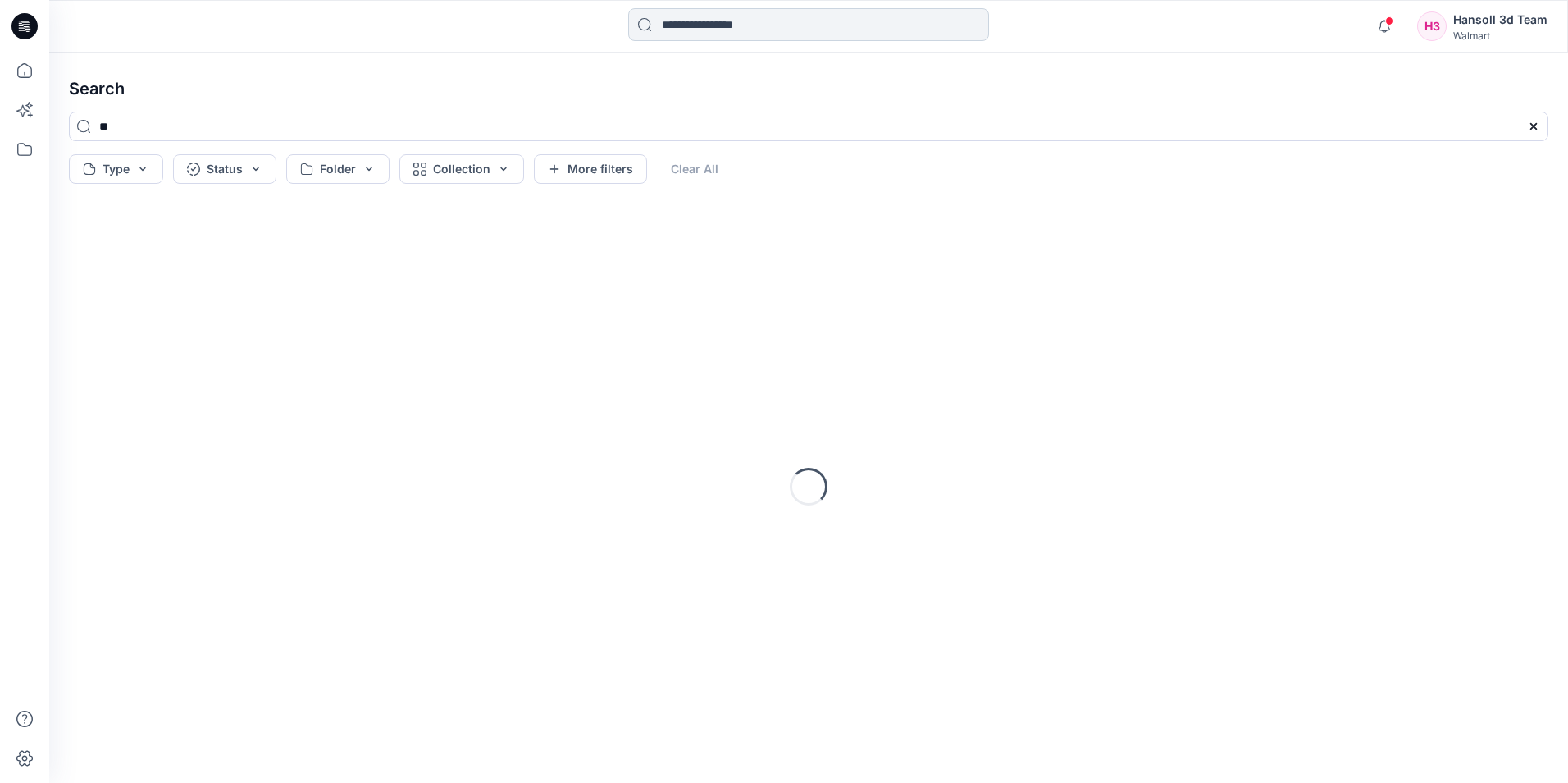
click at [708, 19] on input at bounding box center [809, 24] width 361 height 33
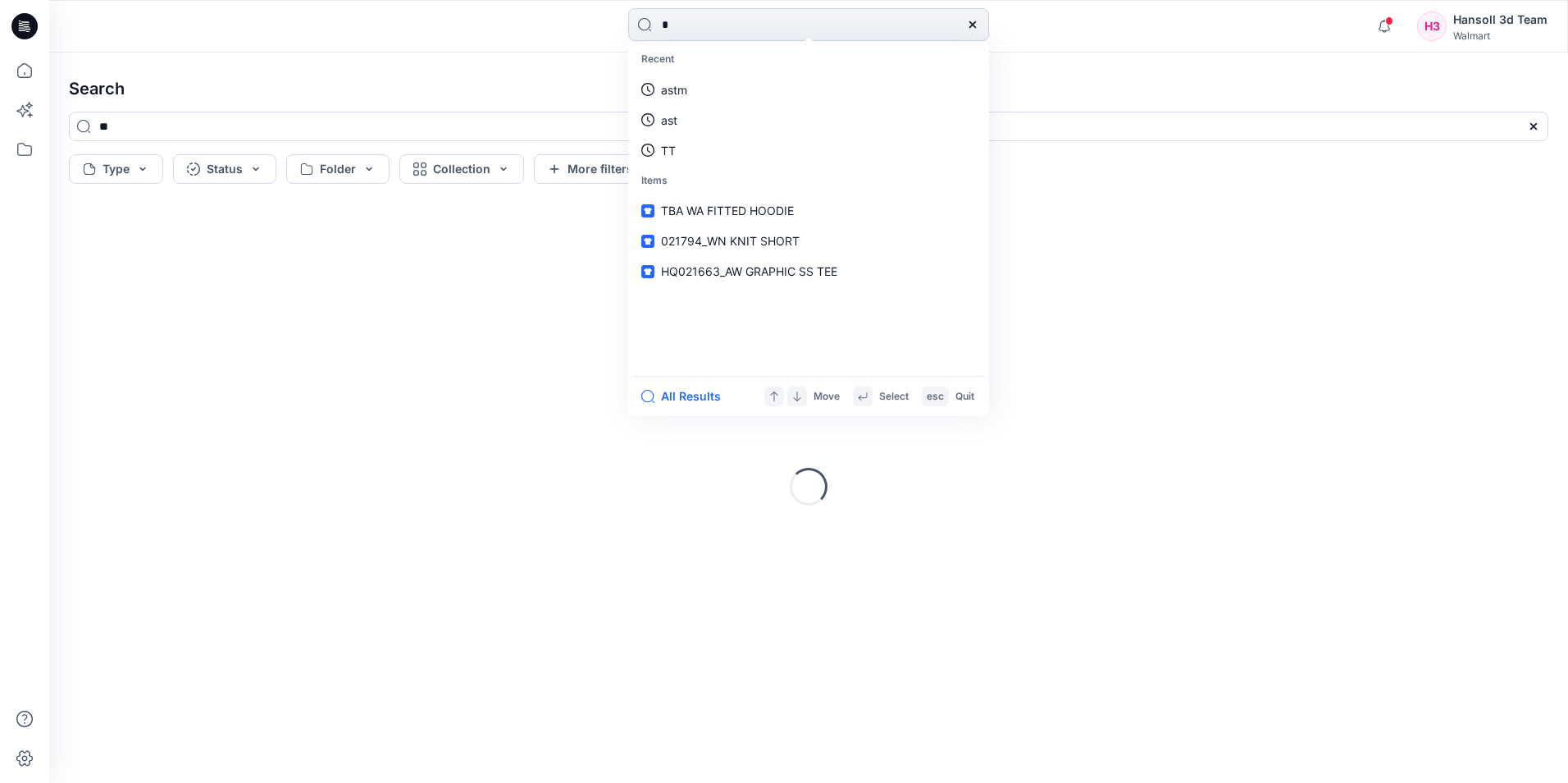
type input "**"
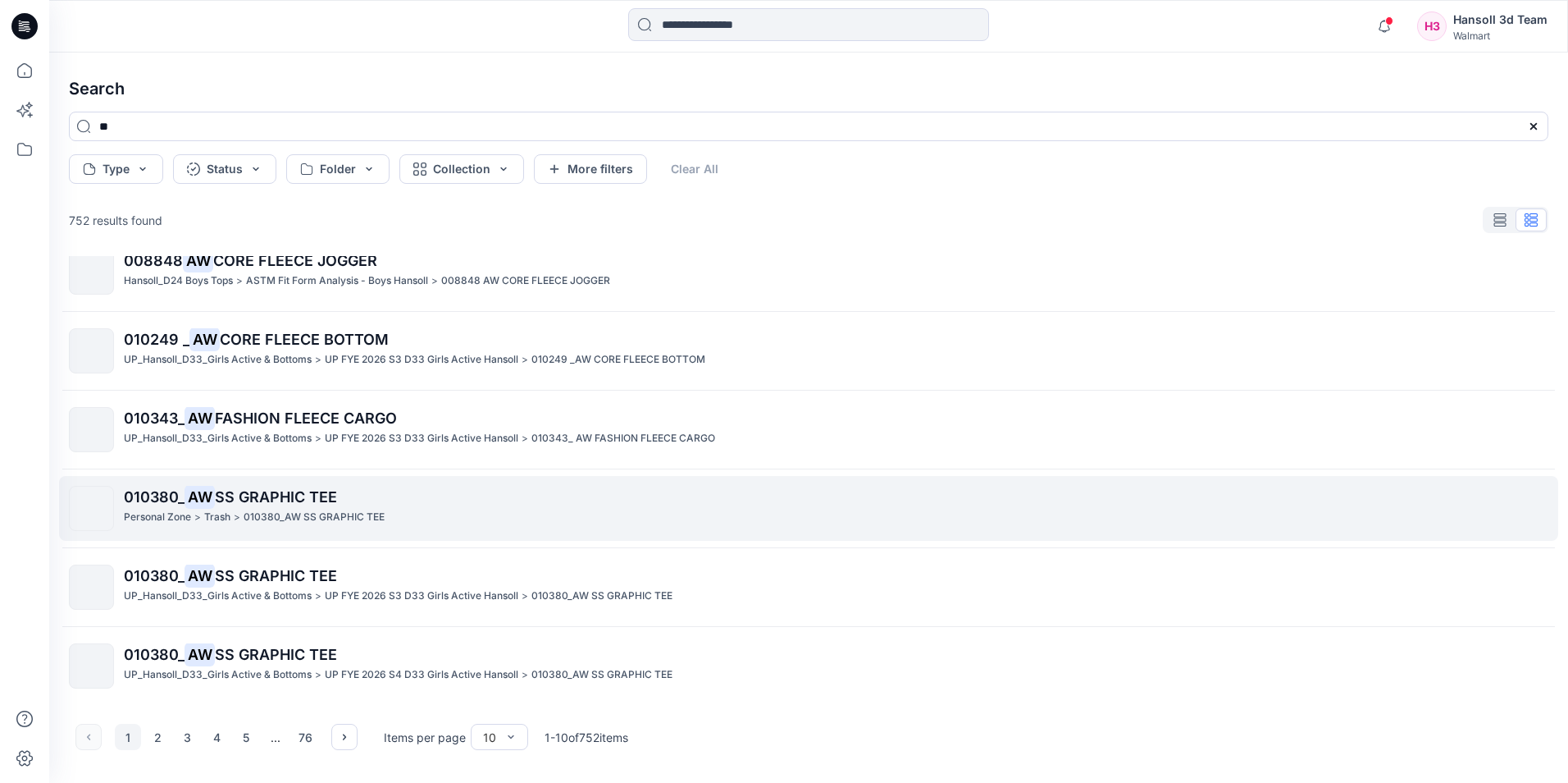
scroll to position [340, 0]
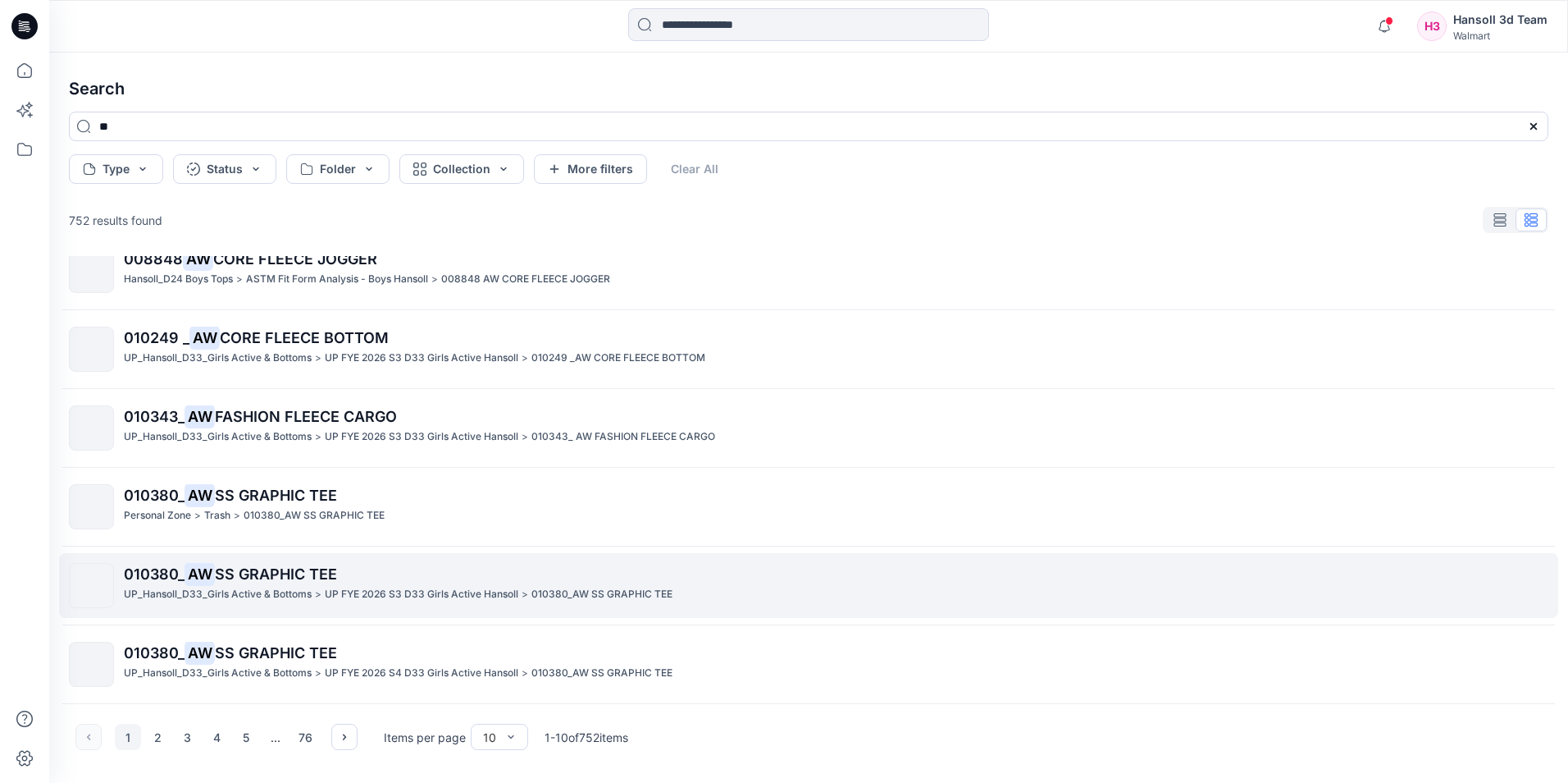
click at [283, 577] on span "SS GRAPHIC TEE" at bounding box center [276, 574] width 122 height 17
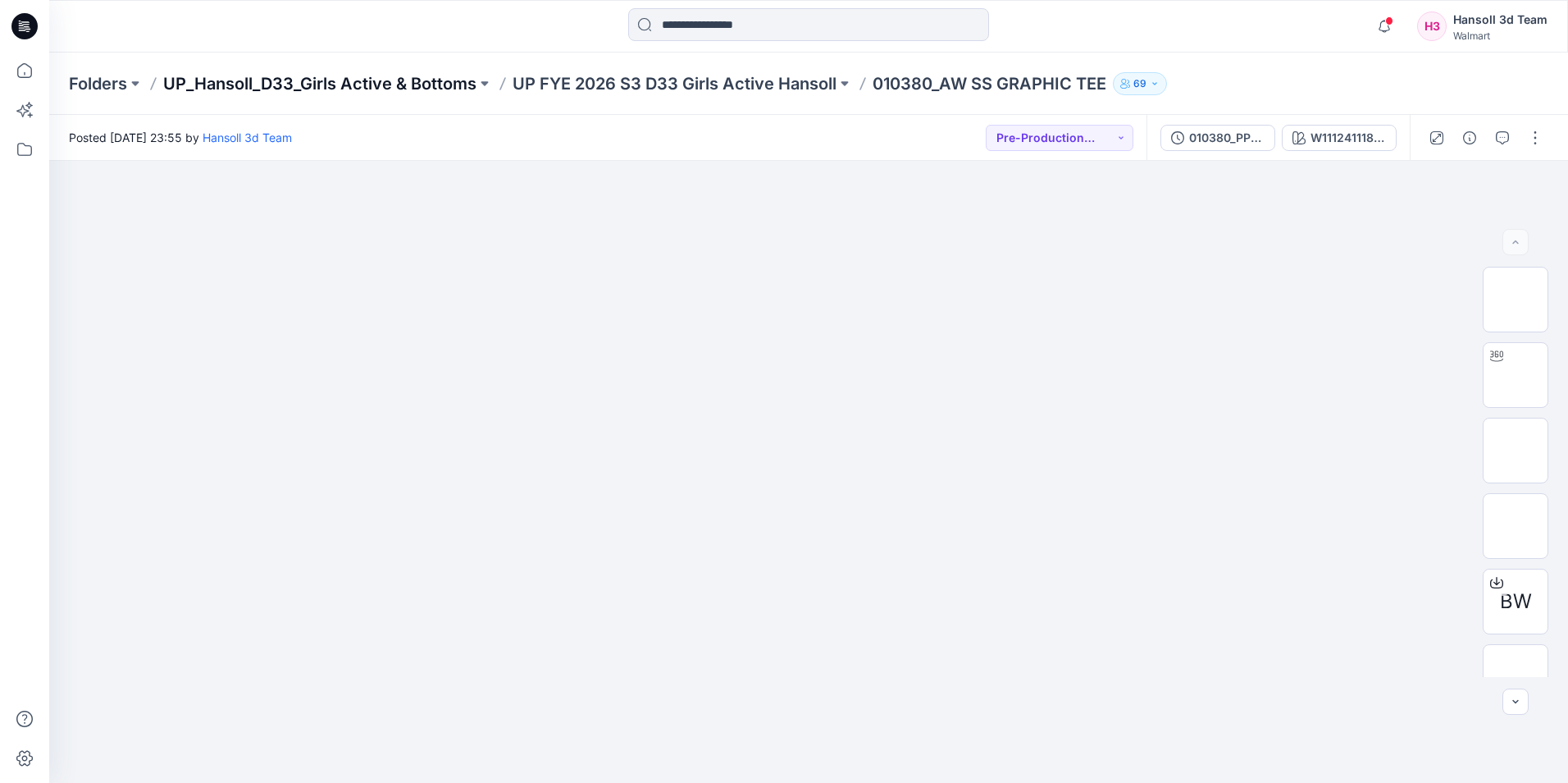
click at [337, 89] on p "UP_Hansoll_D33_Girls Active & Bottoms" at bounding box center [320, 84] width 314 height 23
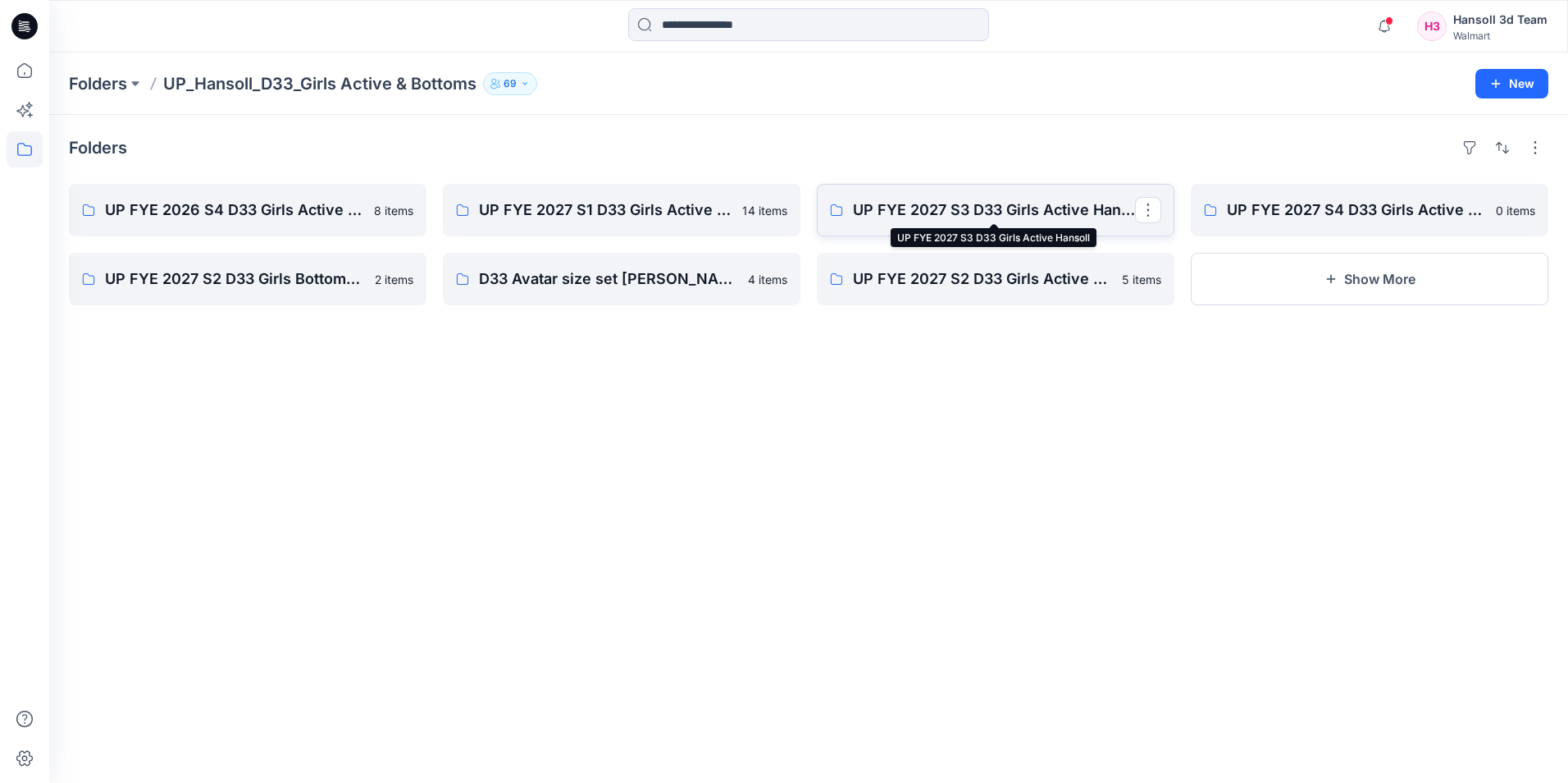
click at [1013, 212] on p "UP FYE 2027 S3 D33 Girls Active Hansoll" at bounding box center [993, 210] width 282 height 23
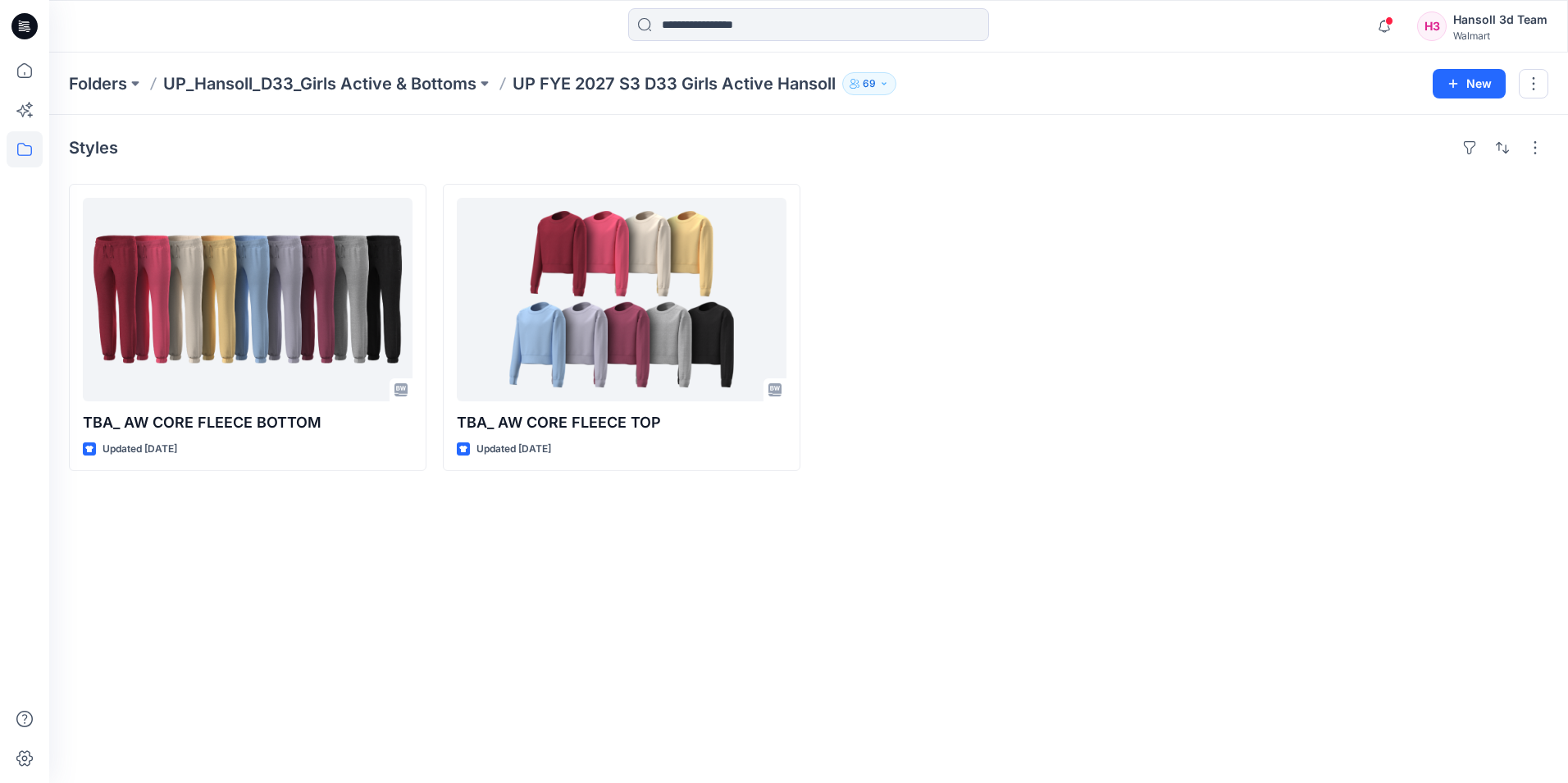
click at [886, 643] on div "Styles TBA_ AW CORE FLEECE BOTTOM Updated [DATE] TBA_ AW CORE FLEECE TOP Update…" at bounding box center [809, 449] width 1519 height 668
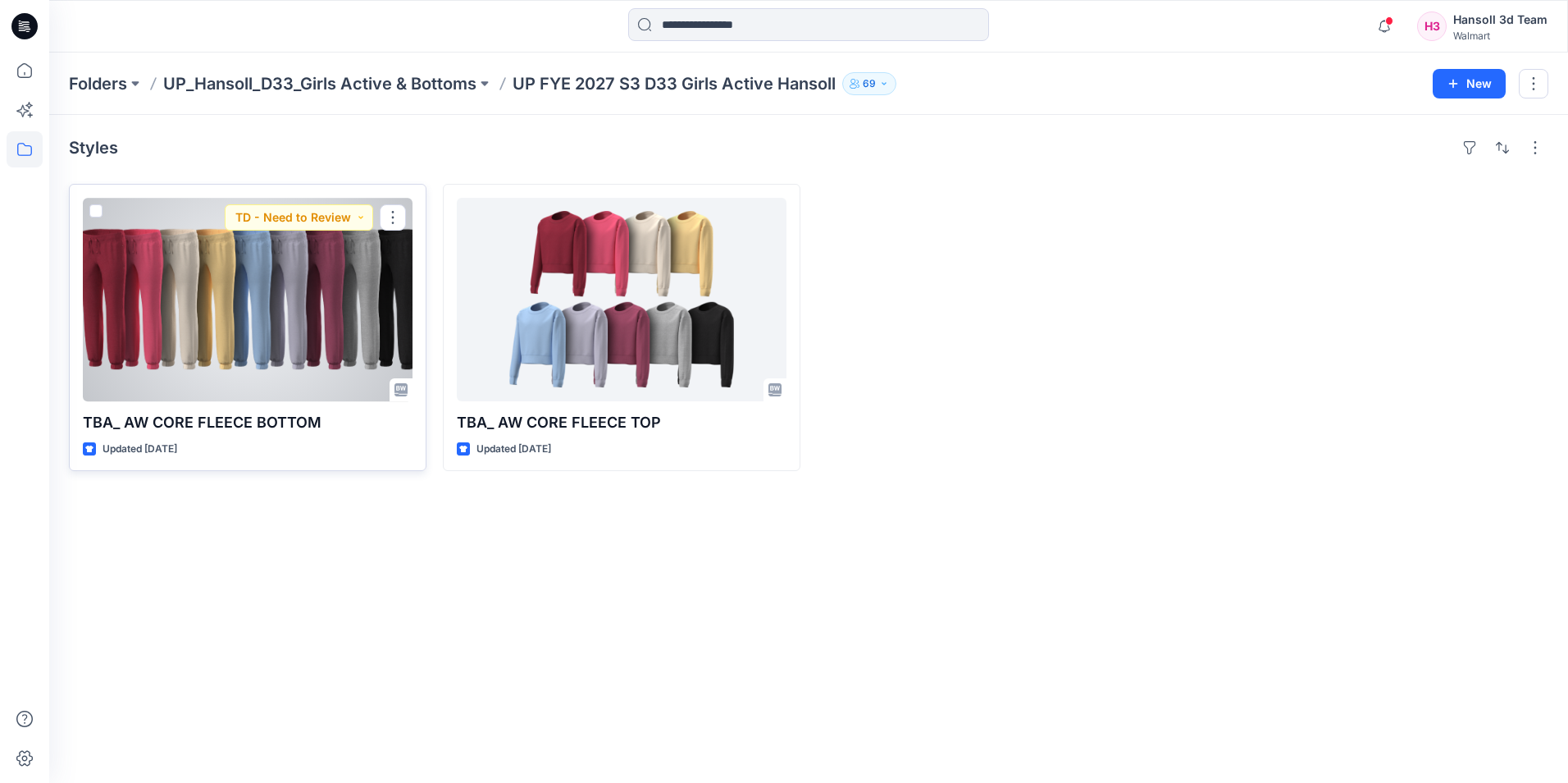
click at [268, 348] on div at bounding box center [248, 299] width 330 height 203
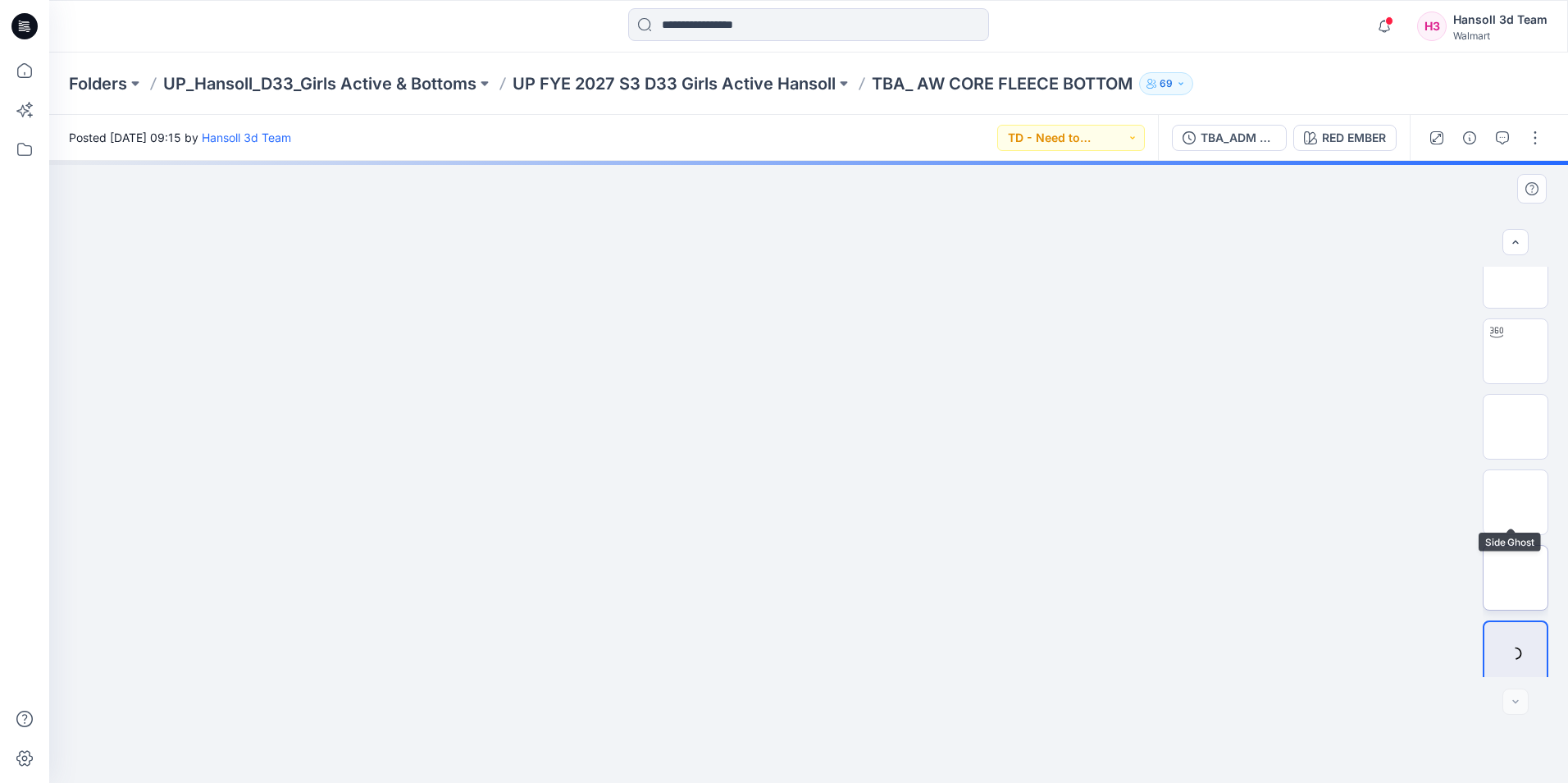
scroll to position [33, 0]
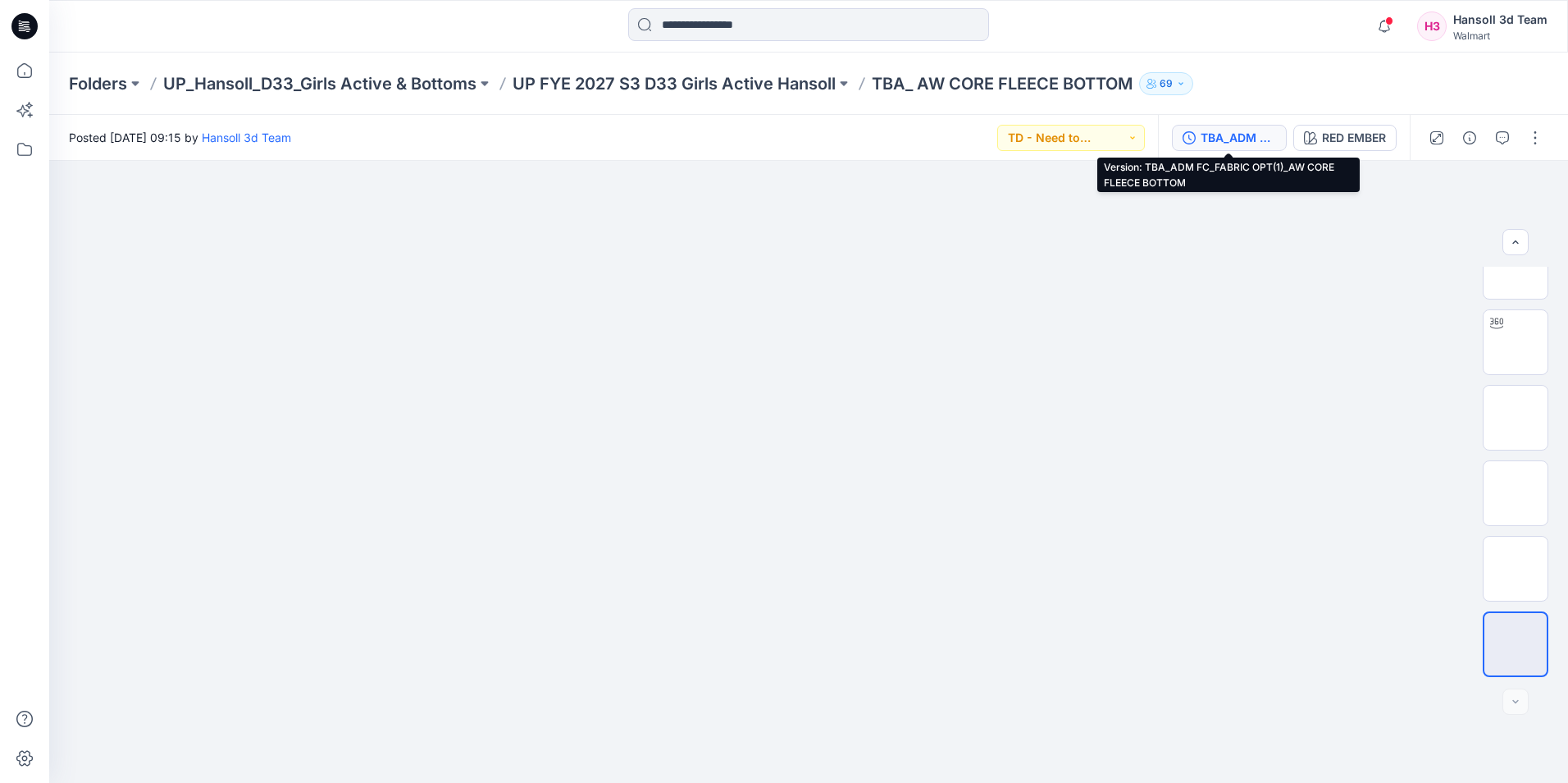
click at [1211, 143] on div "TBA_ADM FC_FABRIC OPT(1)_AW CORE FLEECE BOTTOM" at bounding box center [1238, 137] width 75 height 18
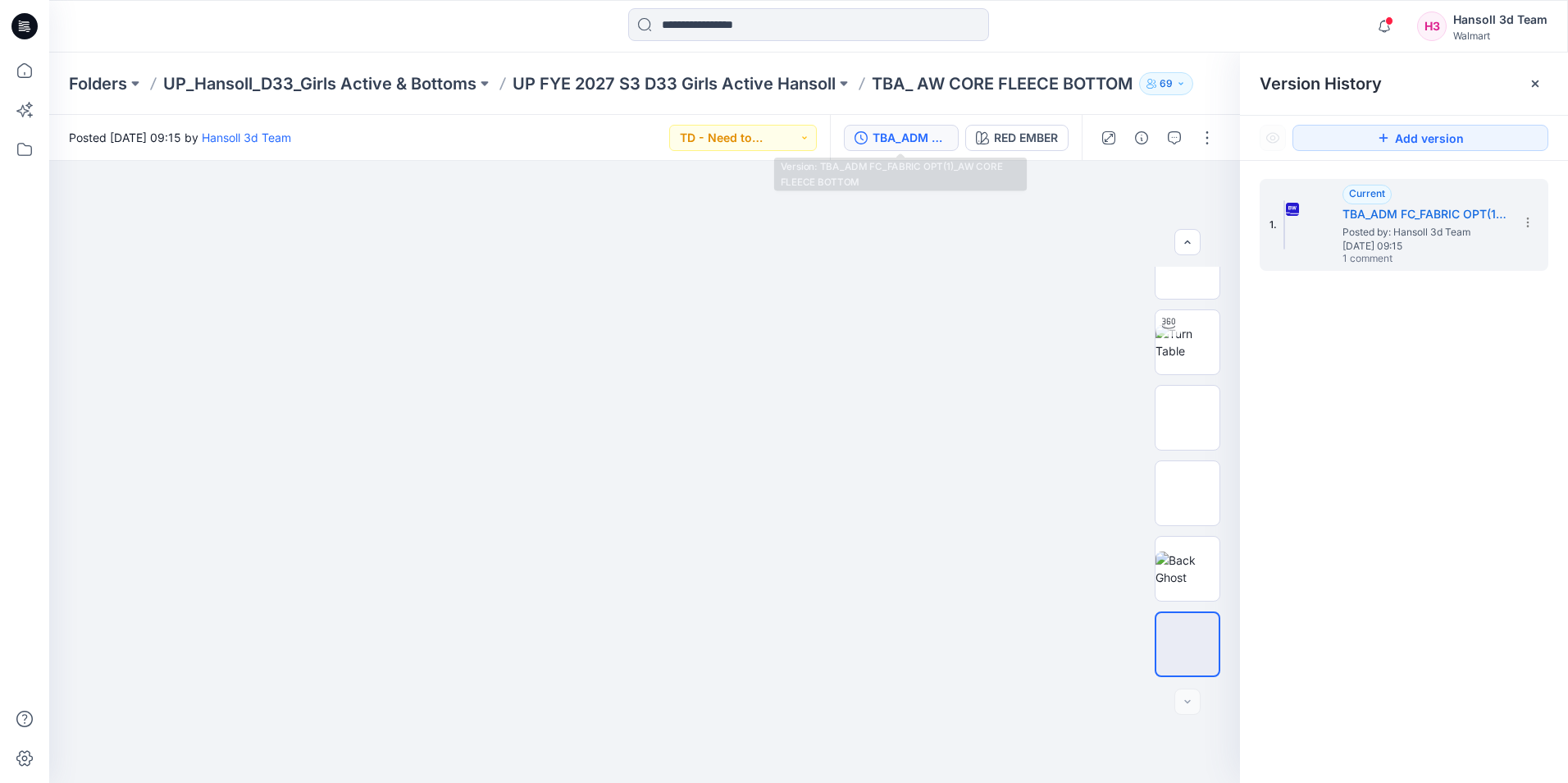
click at [892, 139] on div "TBA_ADM FC_FABRIC OPT(1)_AW CORE FLEECE BOTTOM" at bounding box center [910, 137] width 75 height 18
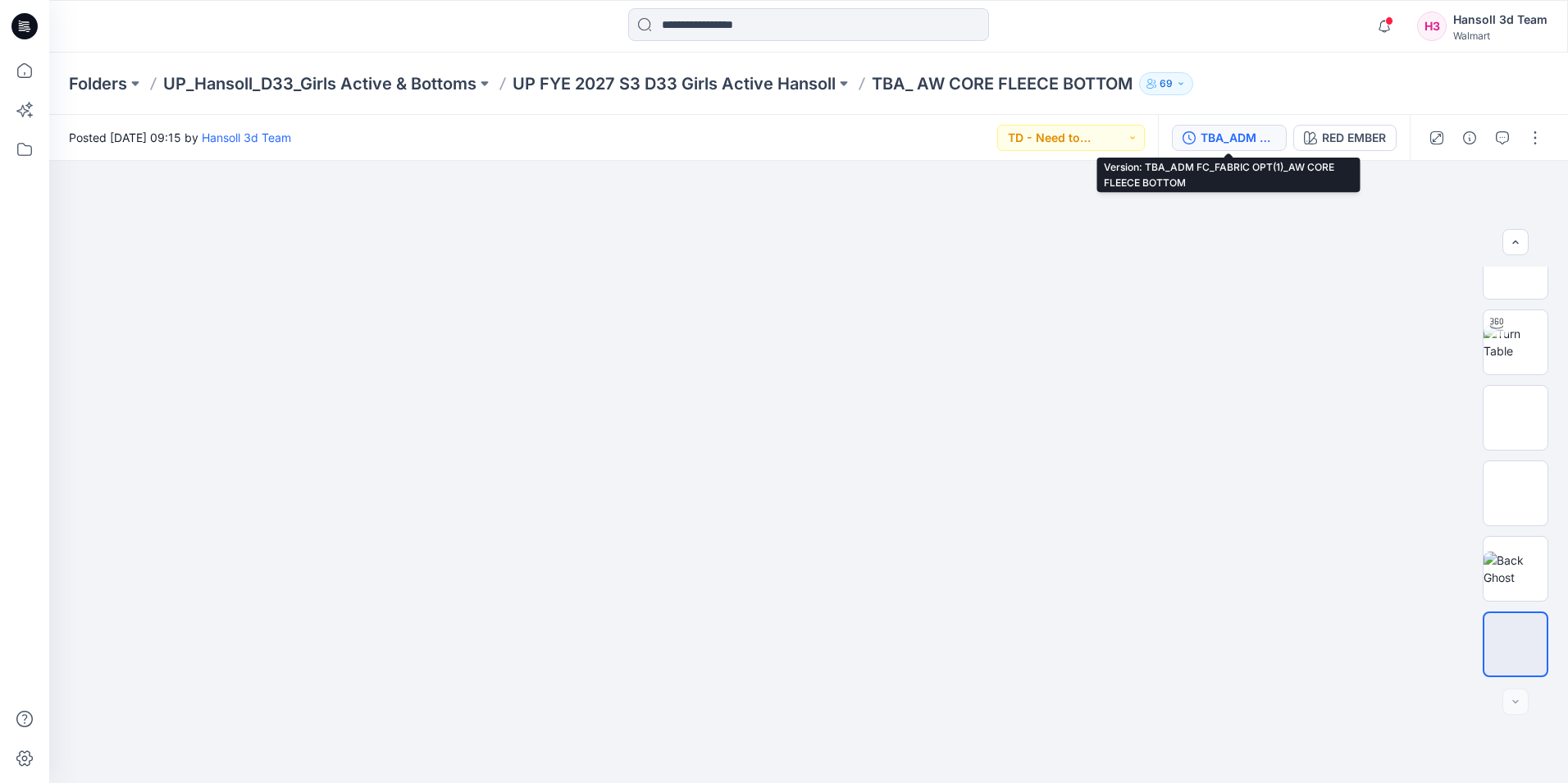
click at [1229, 134] on div "TBA_ADM FC_FABRIC OPT(1)_AW CORE FLEECE BOTTOM" at bounding box center [1238, 137] width 75 height 18
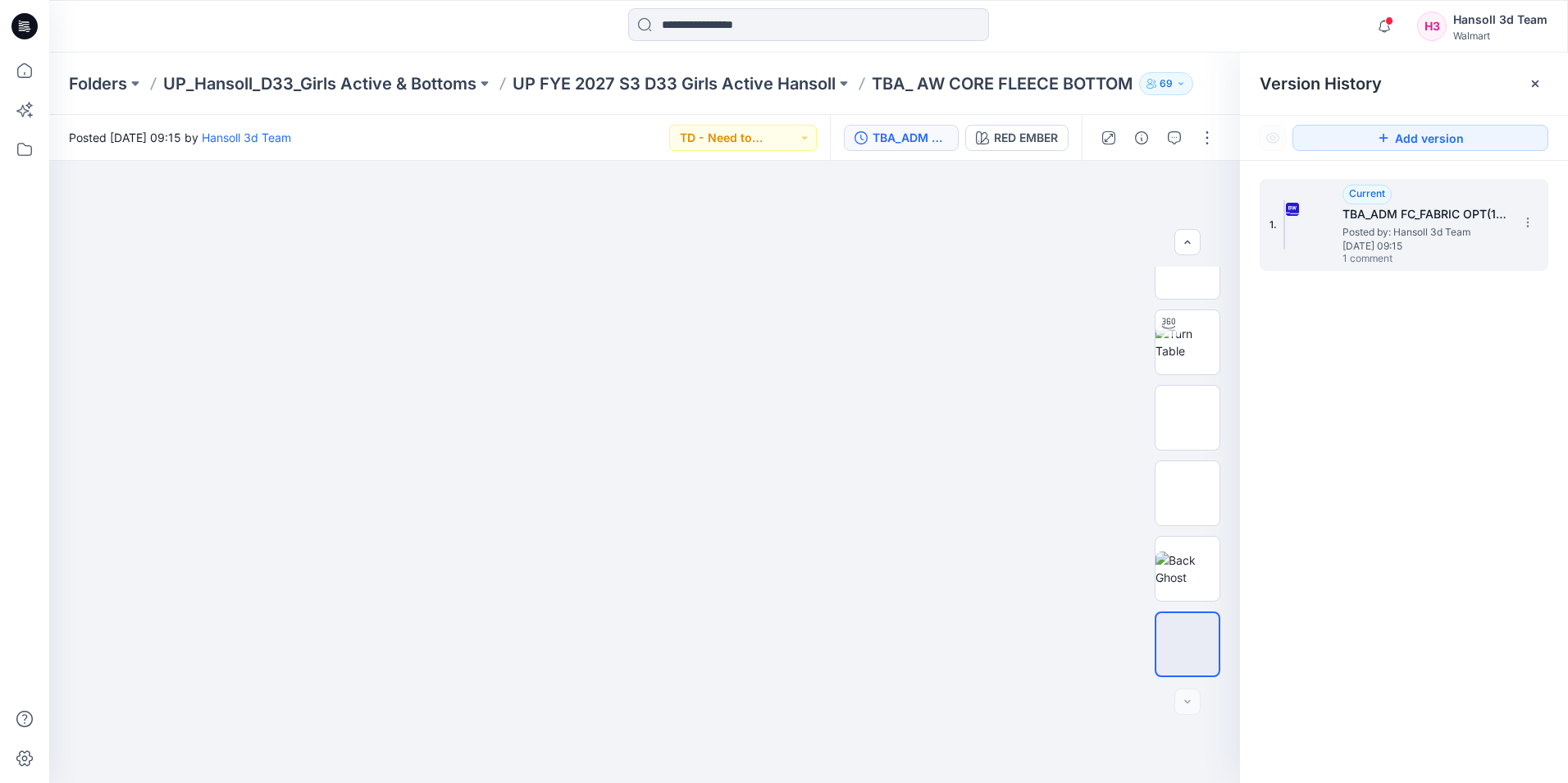
click at [1464, 250] on span "[DATE] 09:15" at bounding box center [1425, 245] width 164 height 11
click at [1171, 139] on icon "button" at bounding box center [1174, 137] width 13 height 13
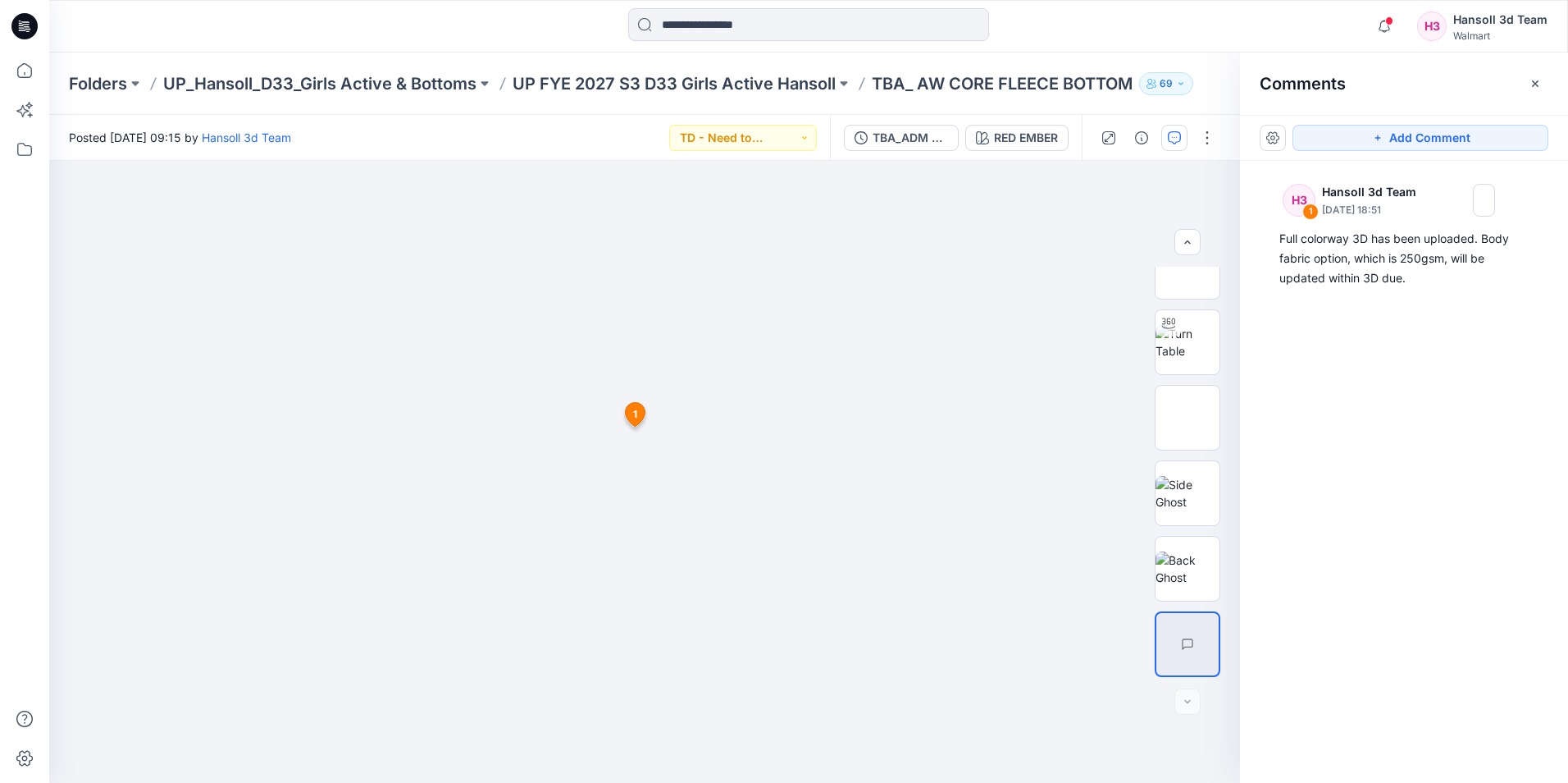
click at [1440, 339] on div "H3 1 Hansoll 3d Team [DATE] 18:51 Full colorway 3D has been uploaded. Body fabr…" at bounding box center [1404, 441] width 328 height 561
click at [748, 82] on p "UP FYE 2027 S3 D33 Girls Active Hansoll" at bounding box center [674, 84] width 323 height 23
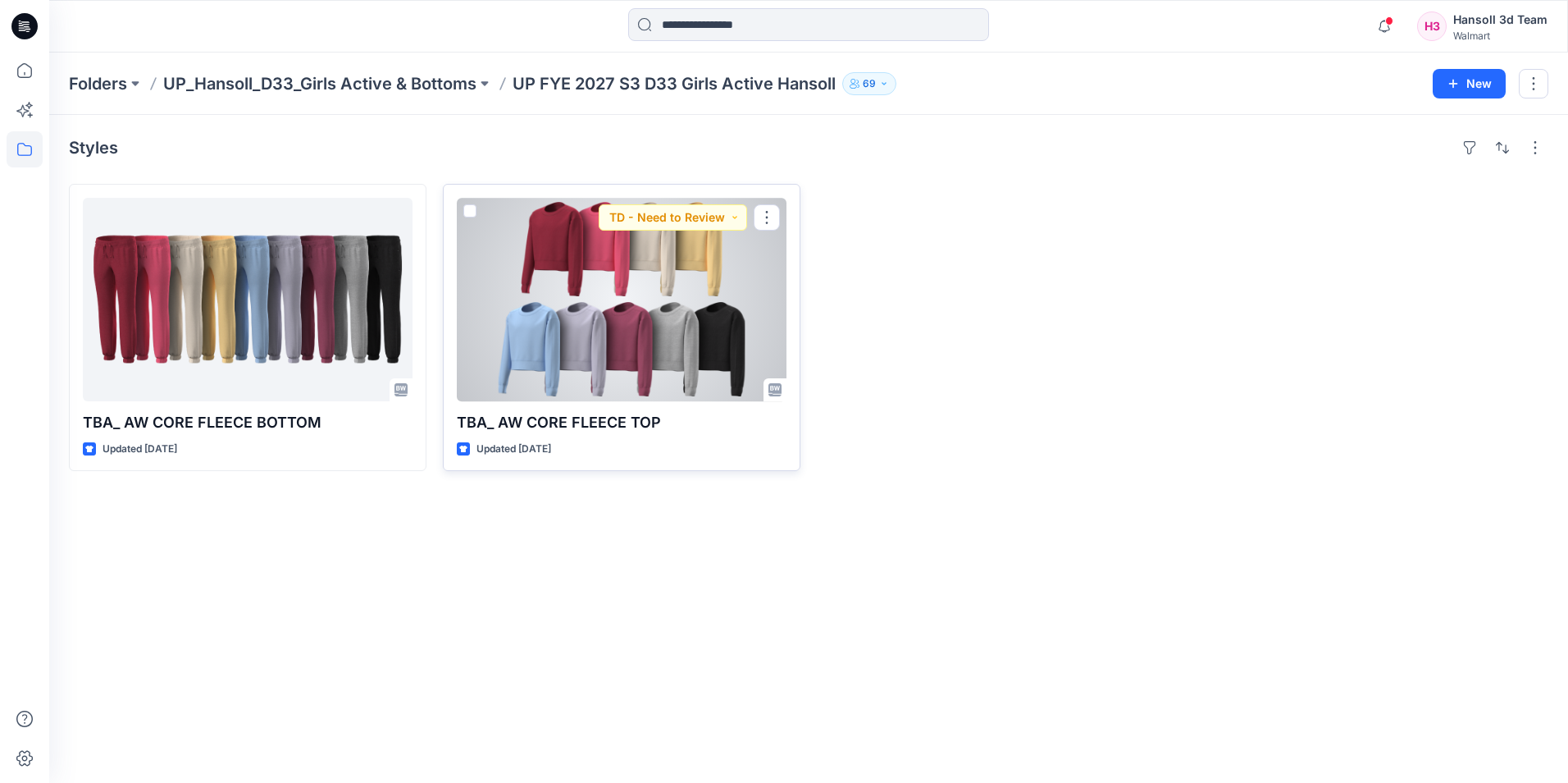
click at [661, 334] on div at bounding box center [622, 299] width 330 height 203
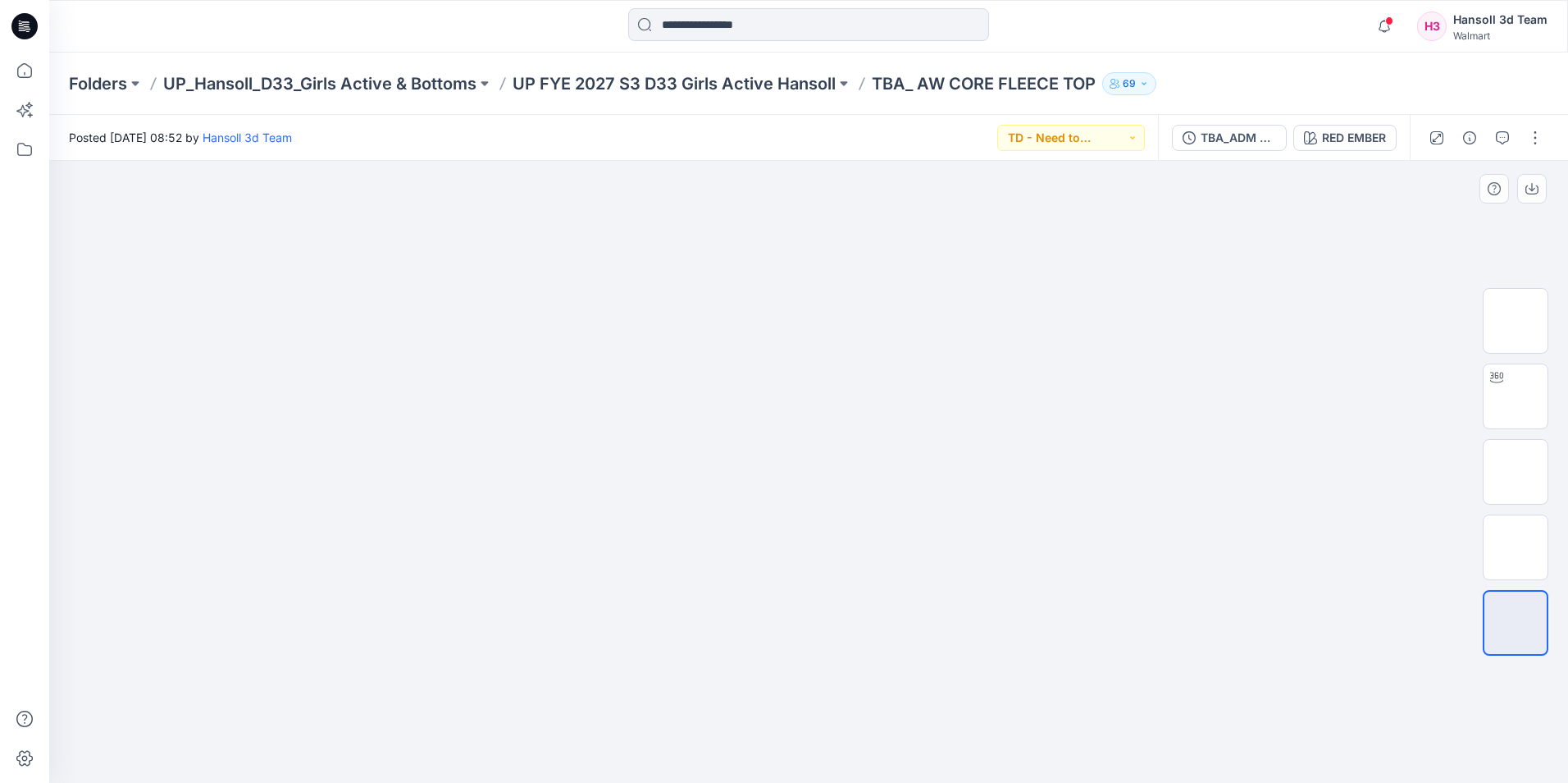
click at [1339, 303] on div at bounding box center [809, 472] width 1519 height 622
click at [1222, 140] on div "TBA_ADM FC_AW CORE FLEECE TOP" at bounding box center [1238, 137] width 75 height 18
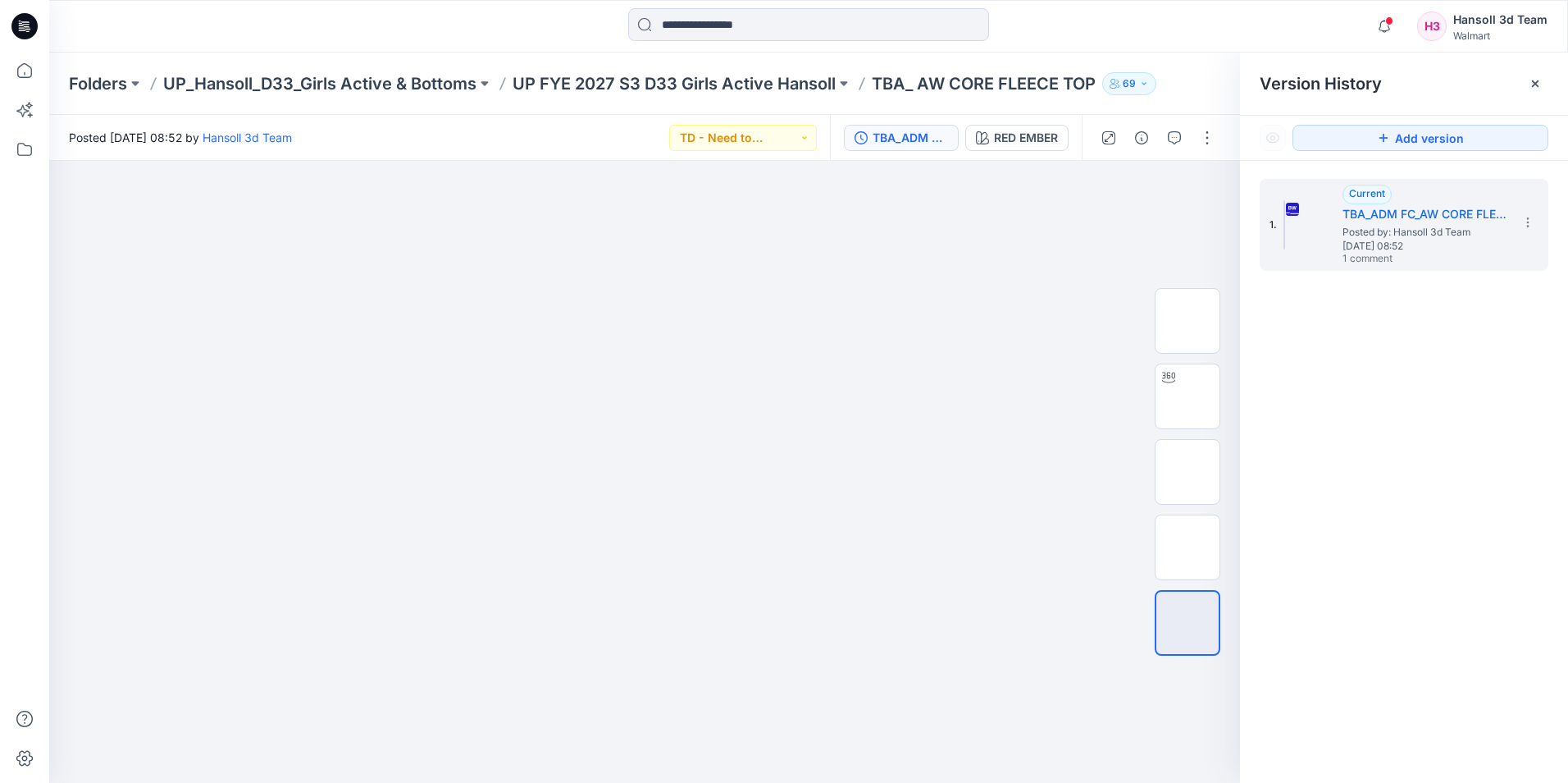
click at [1476, 455] on div "1. Current TBA_ADM FC_AW CORE FLEECE TOP Posted by: Hansoll 3d Team [DATE] 08:5…" at bounding box center [1404, 483] width 328 height 646
